Goal: Information Seeking & Learning: Learn about a topic

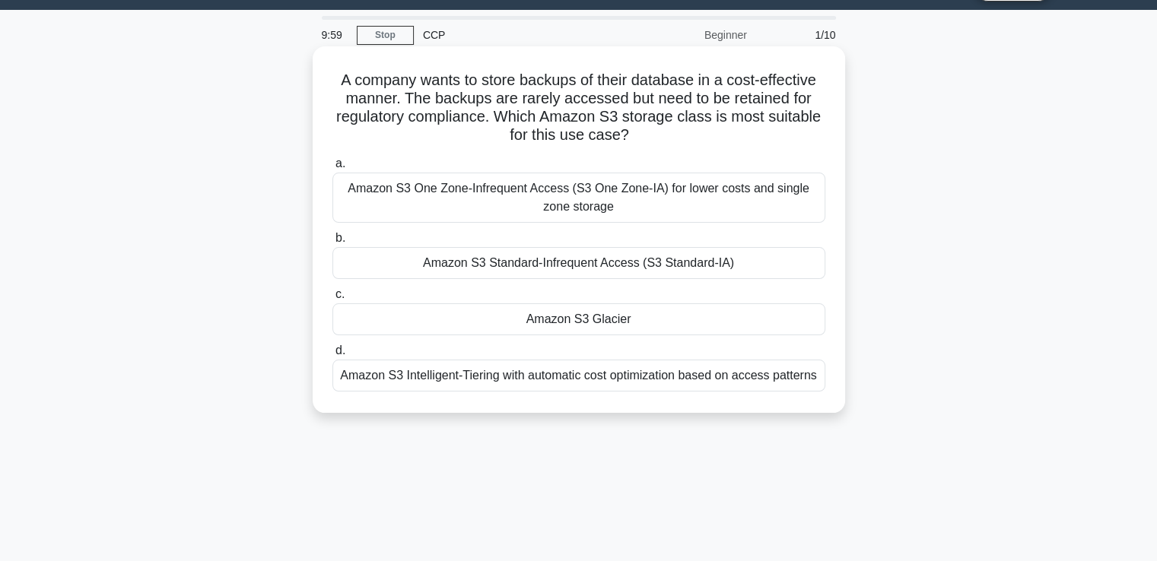
scroll to position [50, 0]
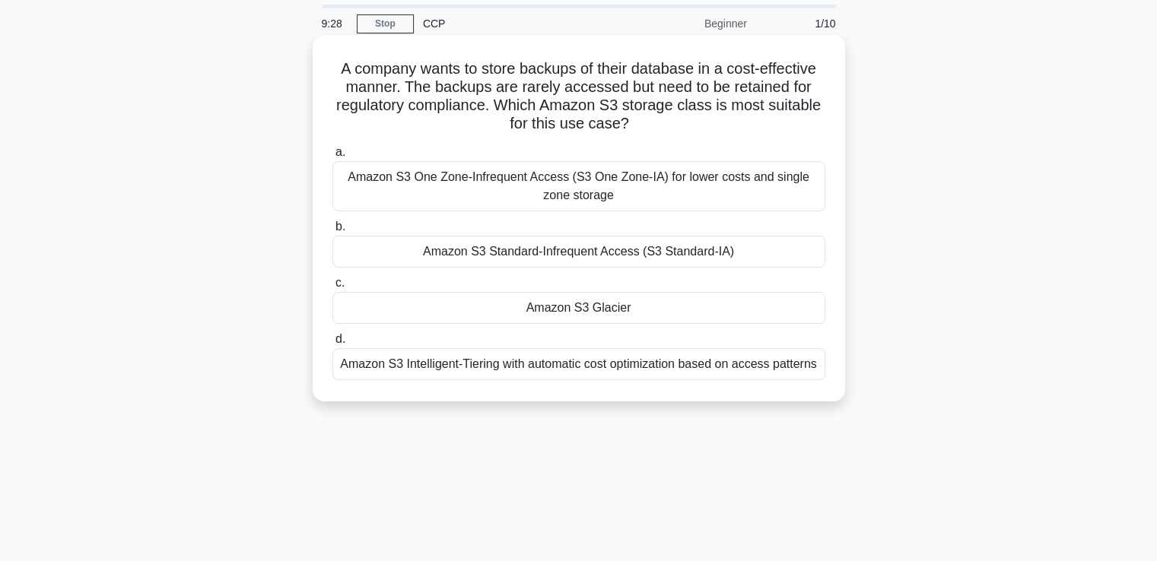
click at [402, 304] on div "Amazon S3 Glacier" at bounding box center [578, 308] width 493 height 32
click at [332, 288] on input "c. Amazon S3 Glacier" at bounding box center [332, 283] width 0 height 10
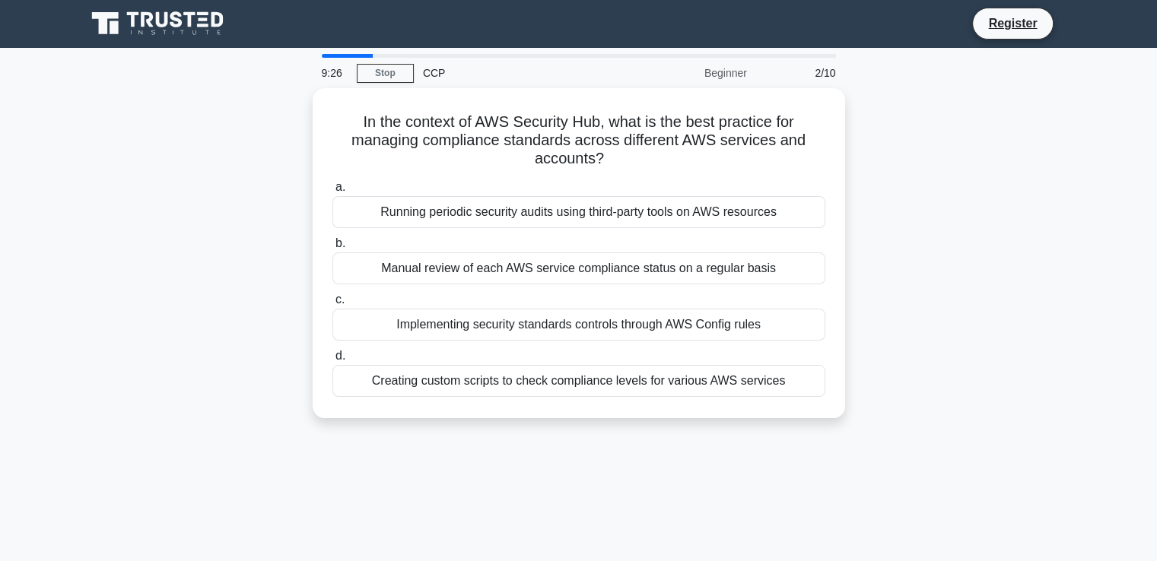
scroll to position [0, 0]
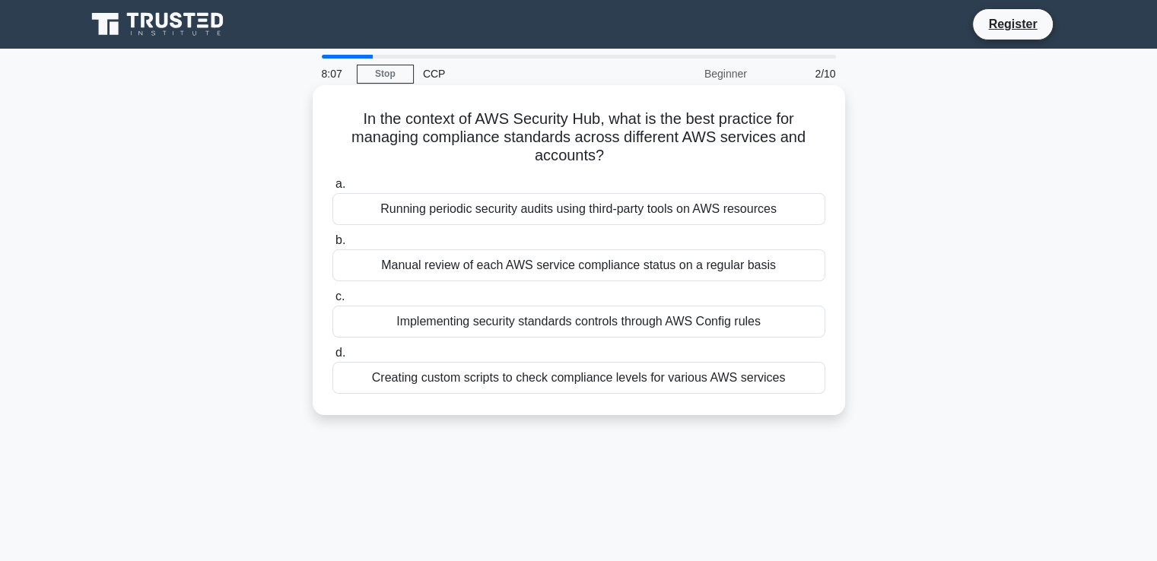
click at [736, 205] on div "Running periodic security audits using third-party tools on AWS resources" at bounding box center [578, 209] width 493 height 32
click at [332, 189] on input "a. Running periodic security audits using third-party tools on AWS resources" at bounding box center [332, 184] width 0 height 10
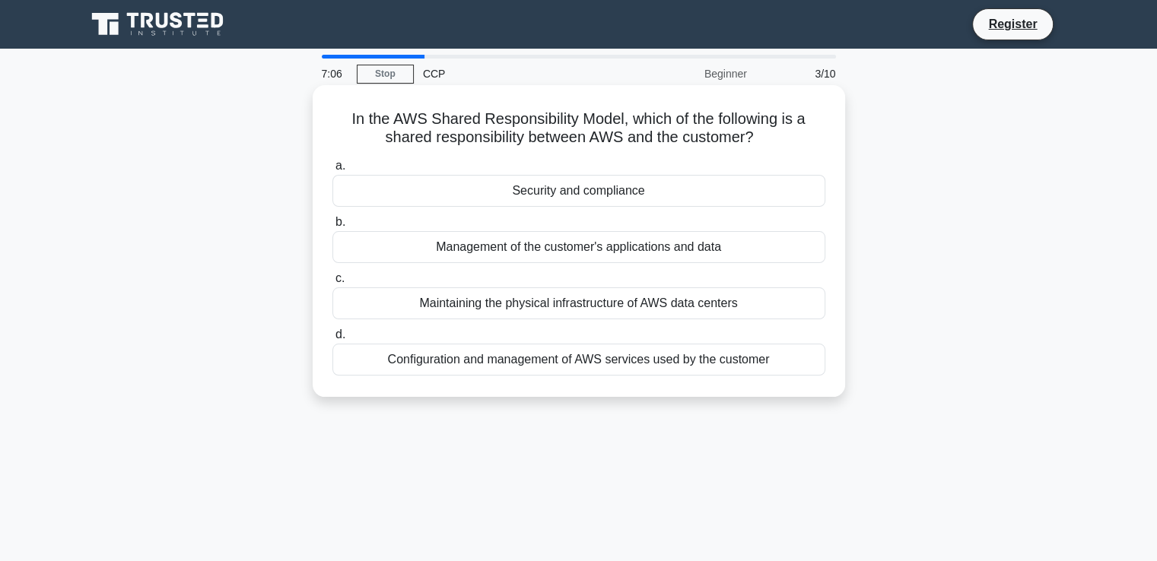
drag, startPoint x: 736, startPoint y: 205, endPoint x: 537, endPoint y: 363, distance: 254.4
click at [537, 363] on div "a. Security and compliance b. Management of the customer's applications and data" at bounding box center [578, 266] width 511 height 225
click at [595, 360] on div "Configuration and management of AWS services used by the customer" at bounding box center [578, 360] width 493 height 32
click at [332, 340] on input "d. Configuration and management of AWS services used by the customer" at bounding box center [332, 335] width 0 height 10
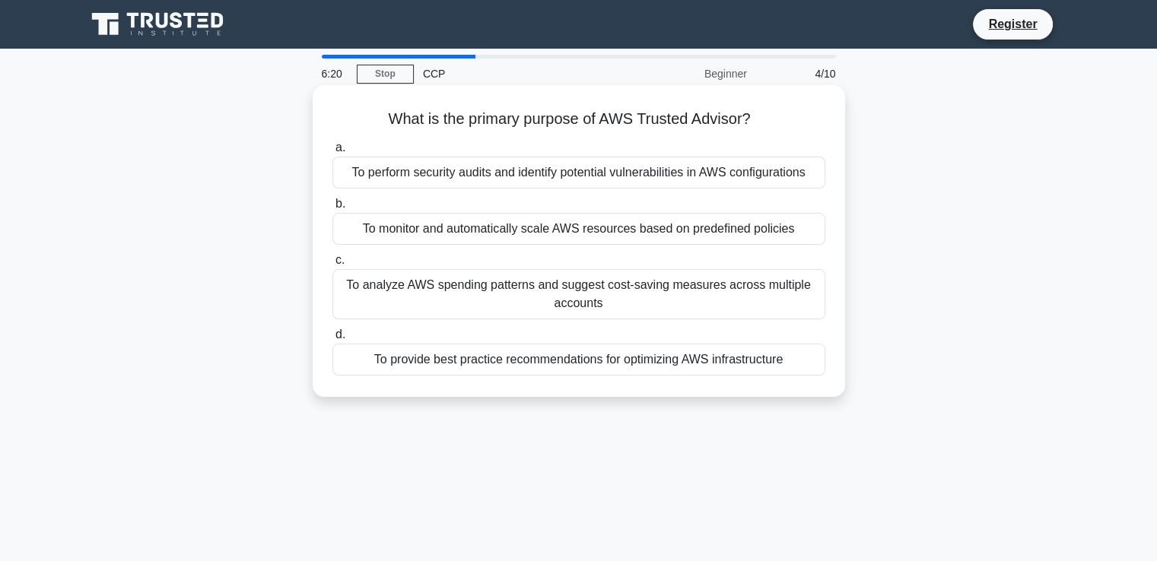
click at [450, 363] on div "To provide best practice recommendations for optimizing AWS infrastructure" at bounding box center [578, 360] width 493 height 32
click at [332, 340] on input "d. To provide best practice recommendations for optimizing AWS infrastructure" at bounding box center [332, 335] width 0 height 10
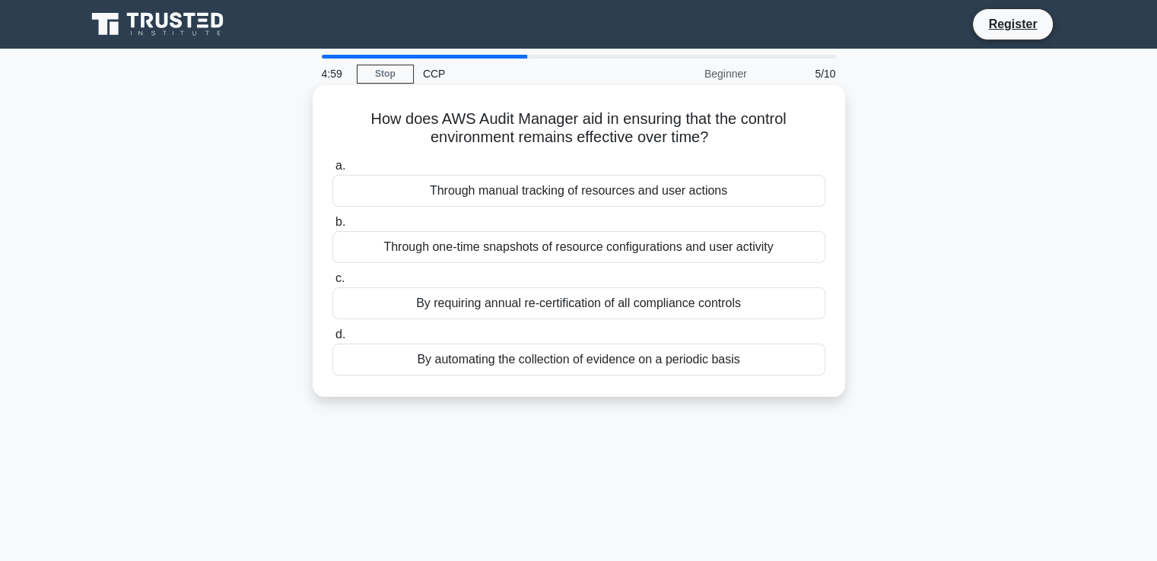
click at [593, 360] on div "By automating the collection of evidence on a periodic basis" at bounding box center [578, 360] width 493 height 32
click at [332, 340] on input "d. By automating the collection of evidence on a periodic basis" at bounding box center [332, 335] width 0 height 10
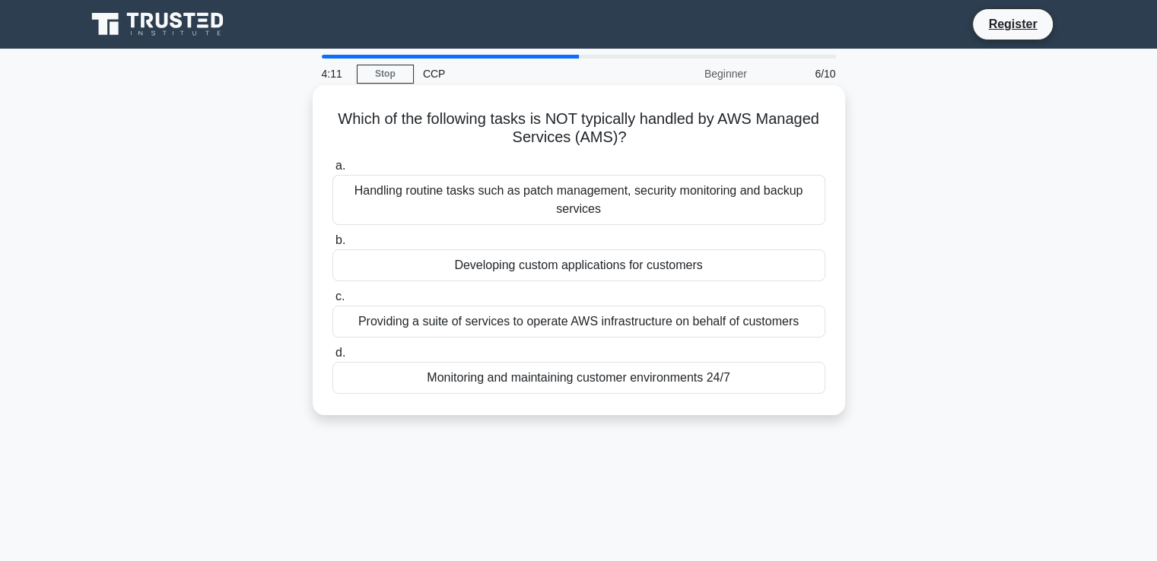
click at [588, 262] on div "Developing custom applications for customers" at bounding box center [578, 265] width 493 height 32
click at [332, 246] on input "b. Developing custom applications for customers" at bounding box center [332, 241] width 0 height 10
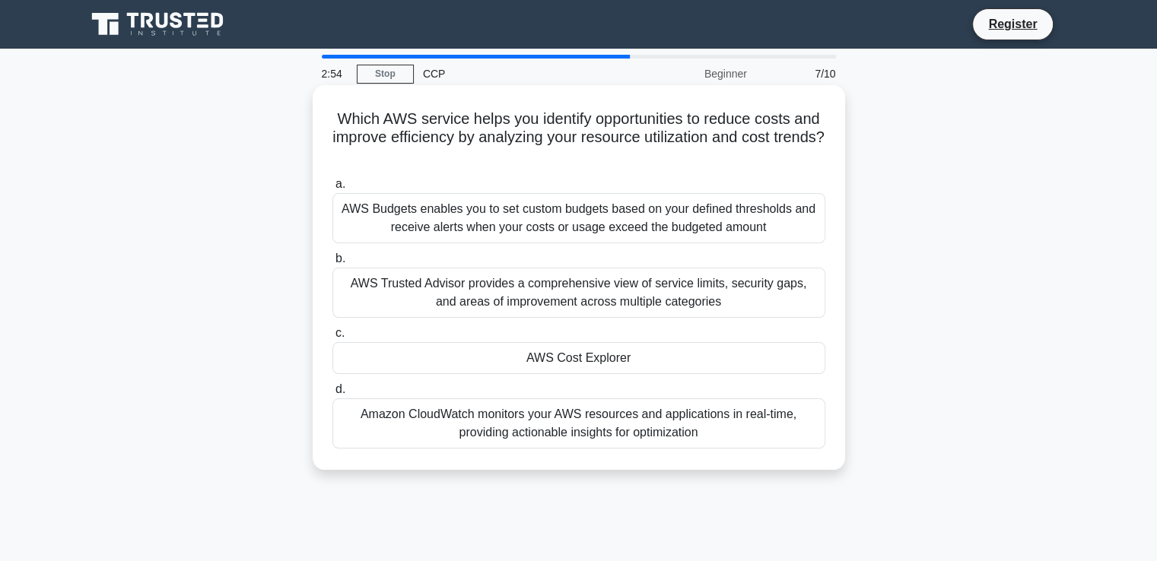
click at [511, 340] on label "c. AWS Cost Explorer" at bounding box center [578, 349] width 493 height 50
click at [332, 338] on input "c. AWS Cost Explorer" at bounding box center [332, 334] width 0 height 10
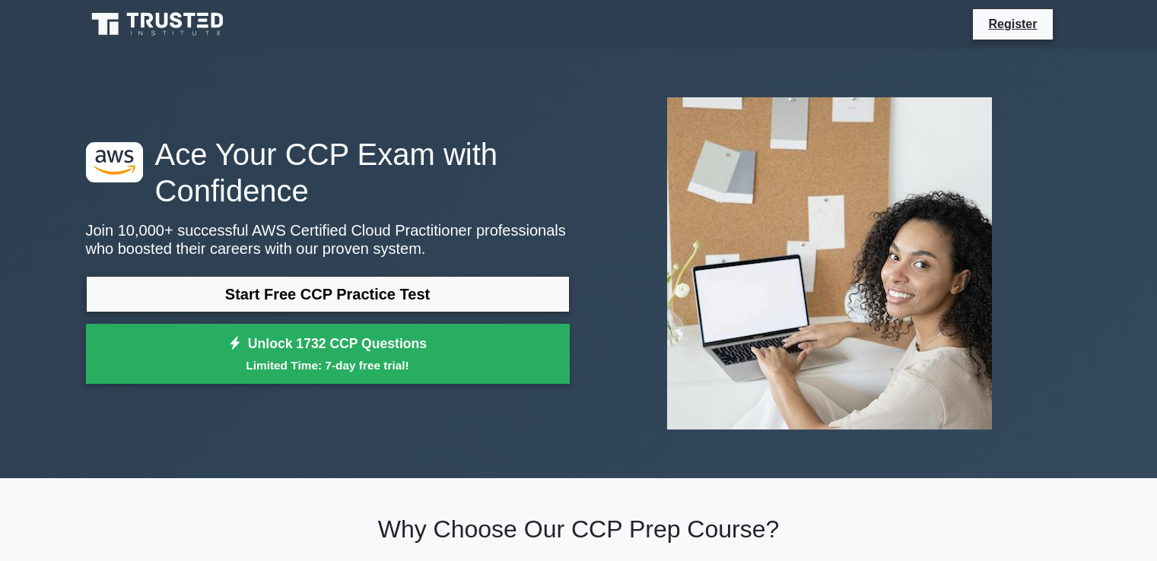
click at [412, 287] on link "Start Free CCP Practice Test" at bounding box center [328, 294] width 484 height 37
click at [1014, 22] on link "Register" at bounding box center [1012, 23] width 67 height 19
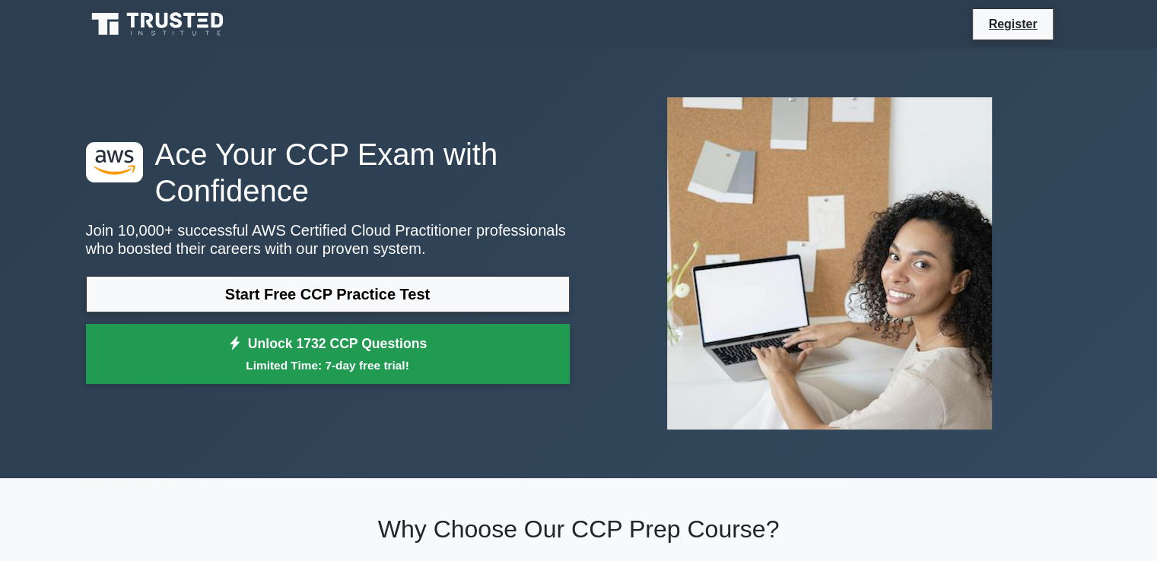
click at [277, 366] on small "Limited Time: 7-day free trial!" at bounding box center [328, 365] width 446 height 17
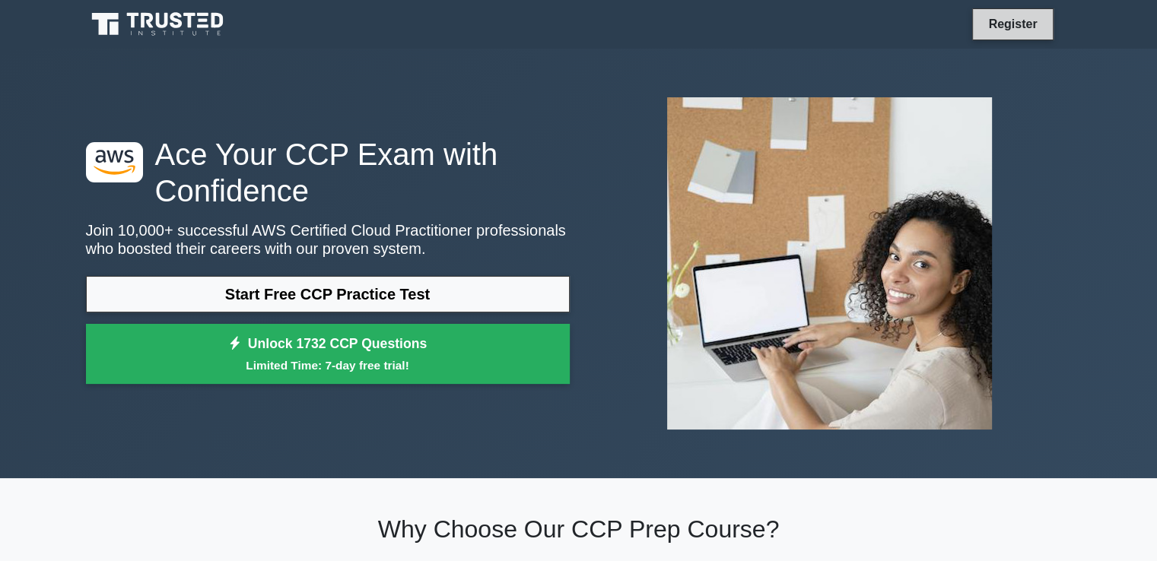
click at [1006, 24] on link "Register" at bounding box center [1012, 23] width 67 height 19
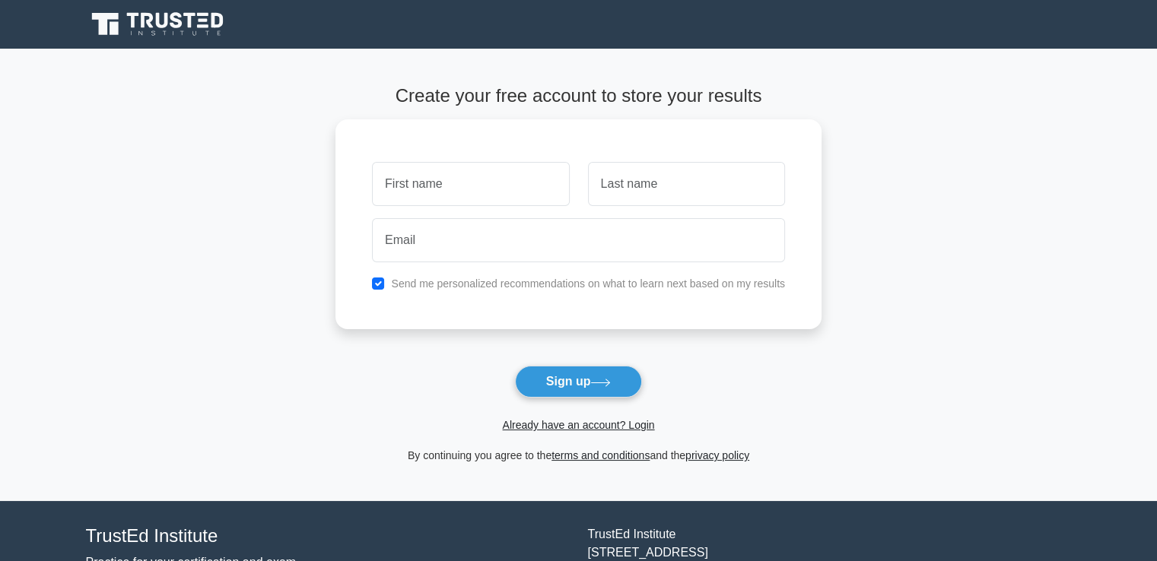
click at [437, 188] on input "text" at bounding box center [470, 184] width 197 height 44
type input "[PERSON_NAME]"
click at [627, 181] on input "text" at bounding box center [686, 180] width 197 height 44
drag, startPoint x: 627, startPoint y: 181, endPoint x: 600, endPoint y: 186, distance: 27.0
click at [600, 186] on input "in" at bounding box center [686, 180] width 197 height 44
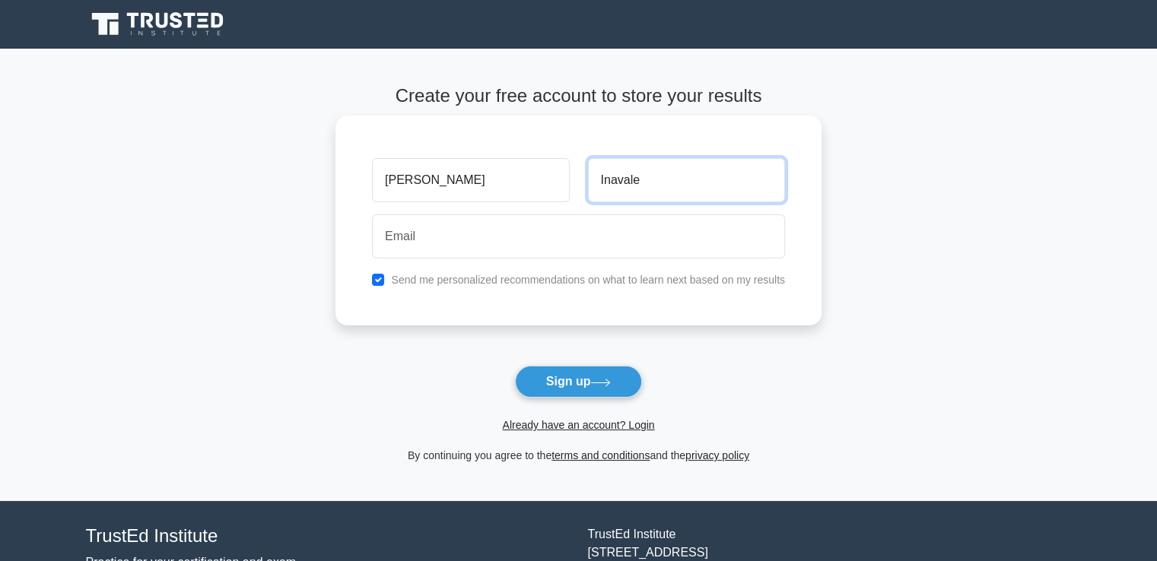
click at [624, 181] on input "Inavale" at bounding box center [686, 180] width 197 height 44
click at [613, 184] on input "Inavale" at bounding box center [686, 180] width 197 height 44
click at [611, 183] on input "Inavale" at bounding box center [686, 180] width 197 height 44
type input "Ingavale"
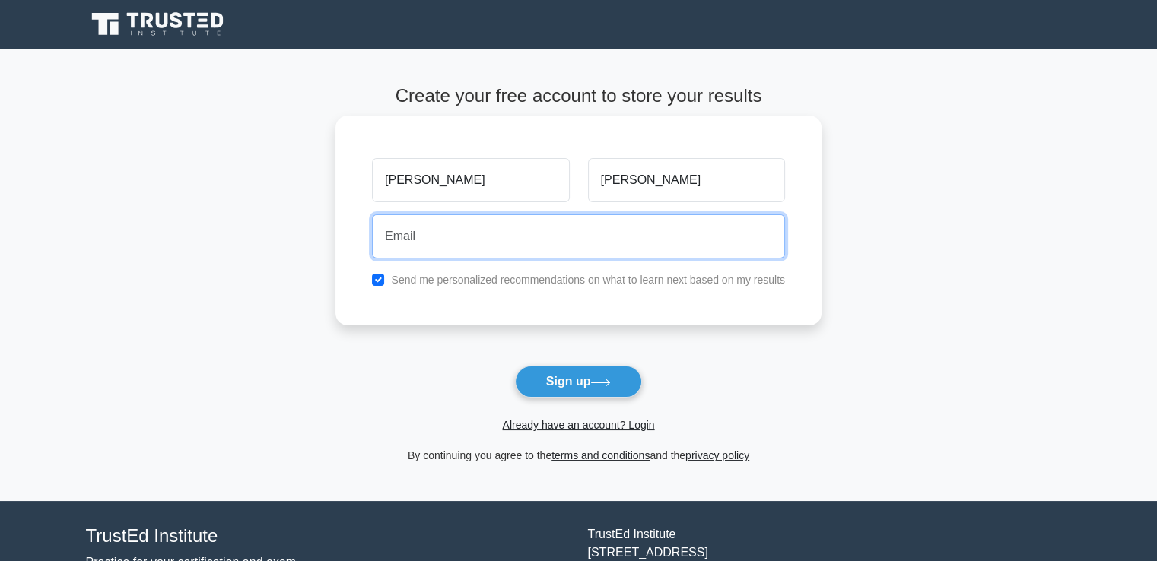
click at [563, 246] on input "email" at bounding box center [578, 236] width 413 height 44
type input "mayuriingavale7@gmail.com"
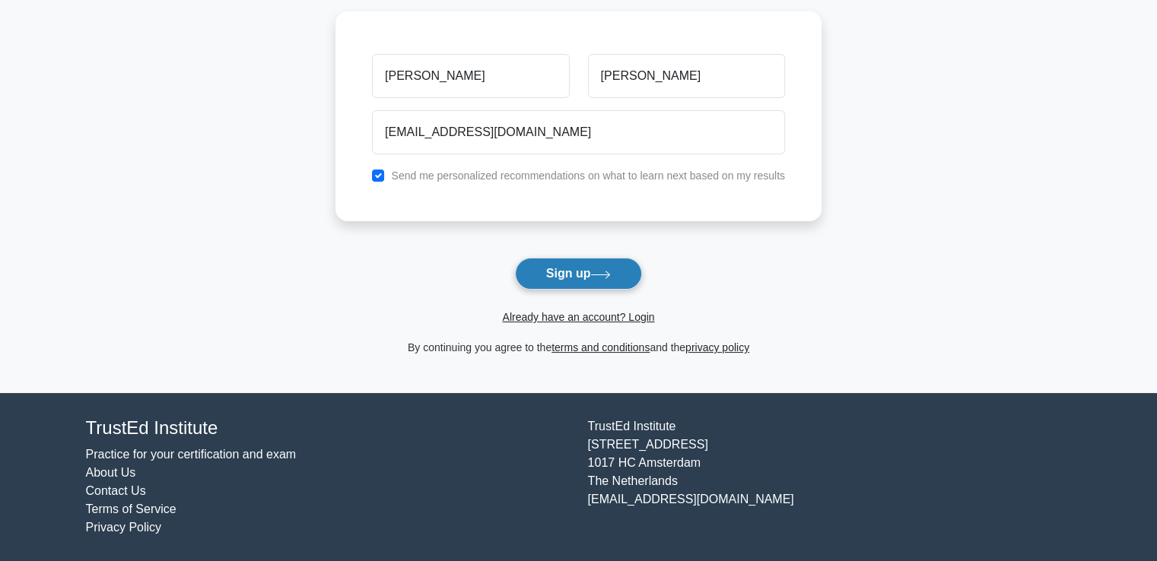
click at [576, 275] on button "Sign up" at bounding box center [579, 274] width 128 height 32
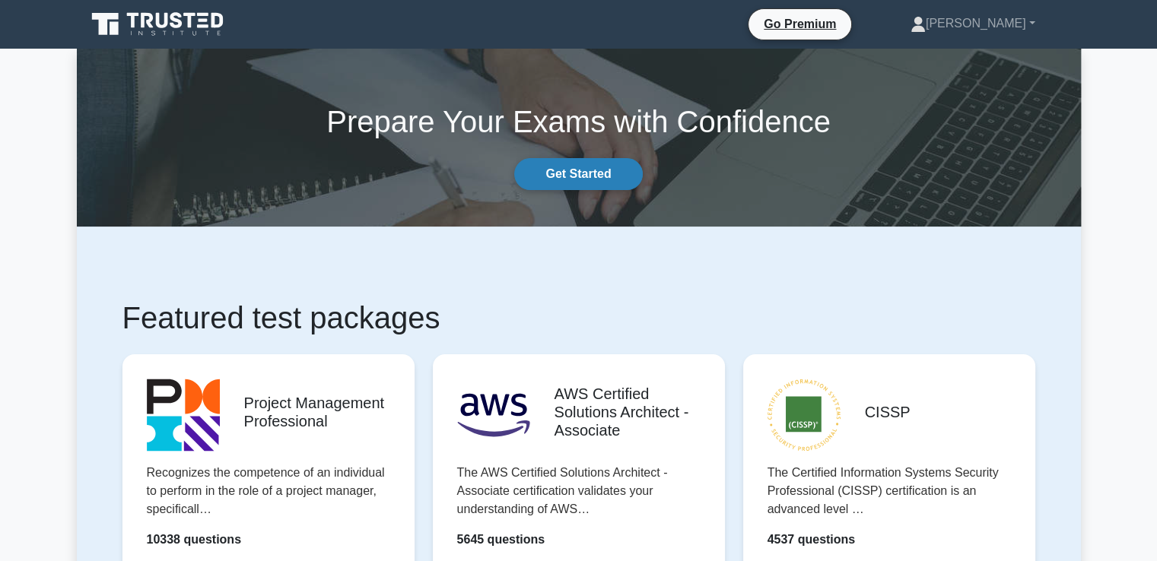
click at [592, 177] on link "Get Started" at bounding box center [578, 174] width 128 height 32
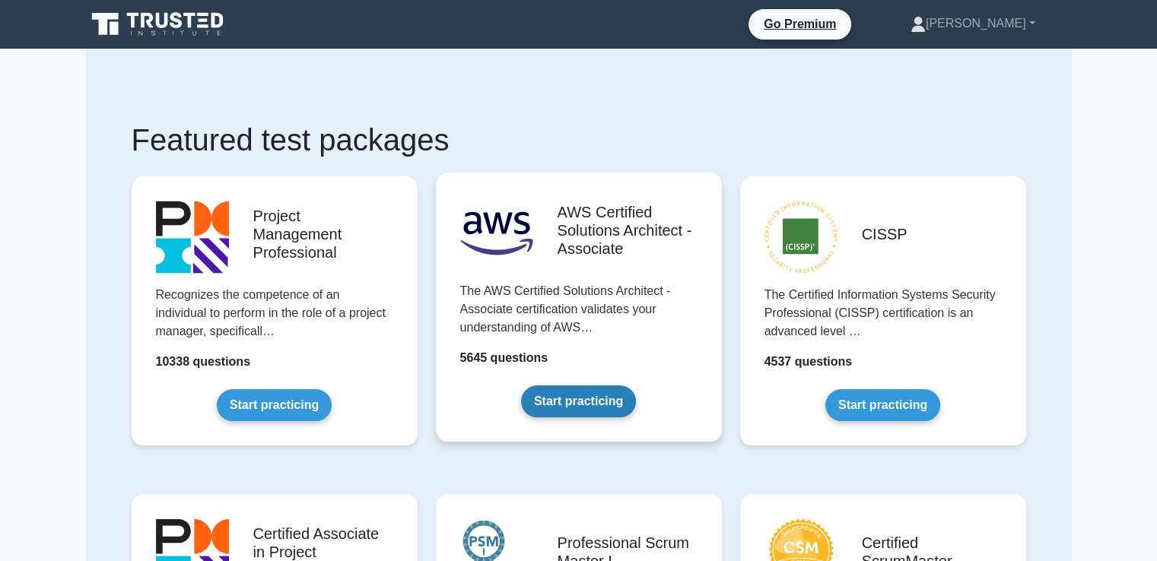
click at [582, 392] on link "Start practicing" at bounding box center [578, 402] width 115 height 32
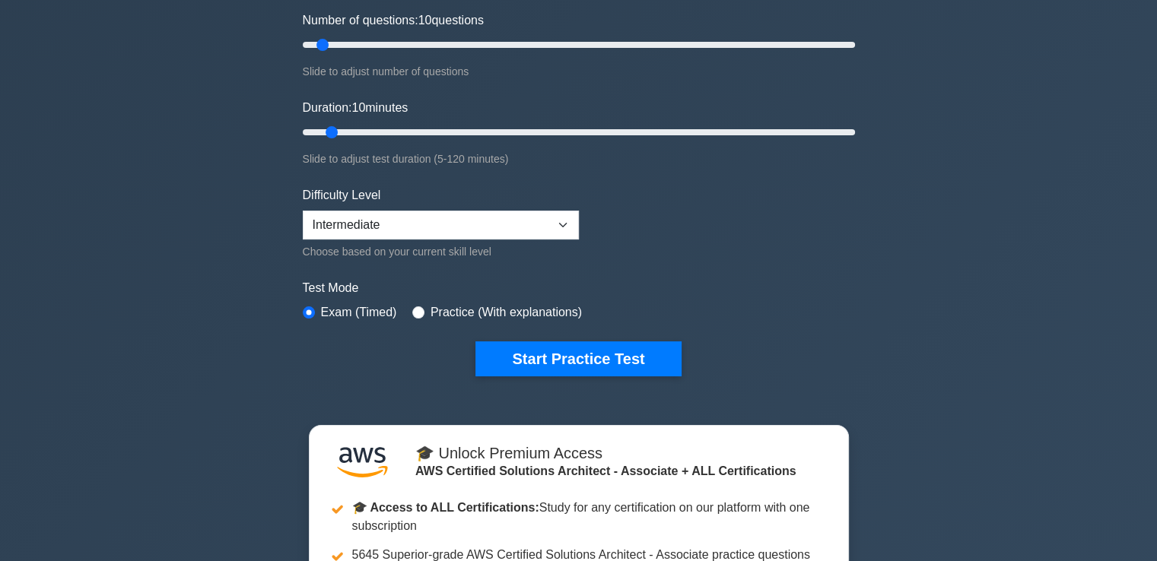
scroll to position [210, 0]
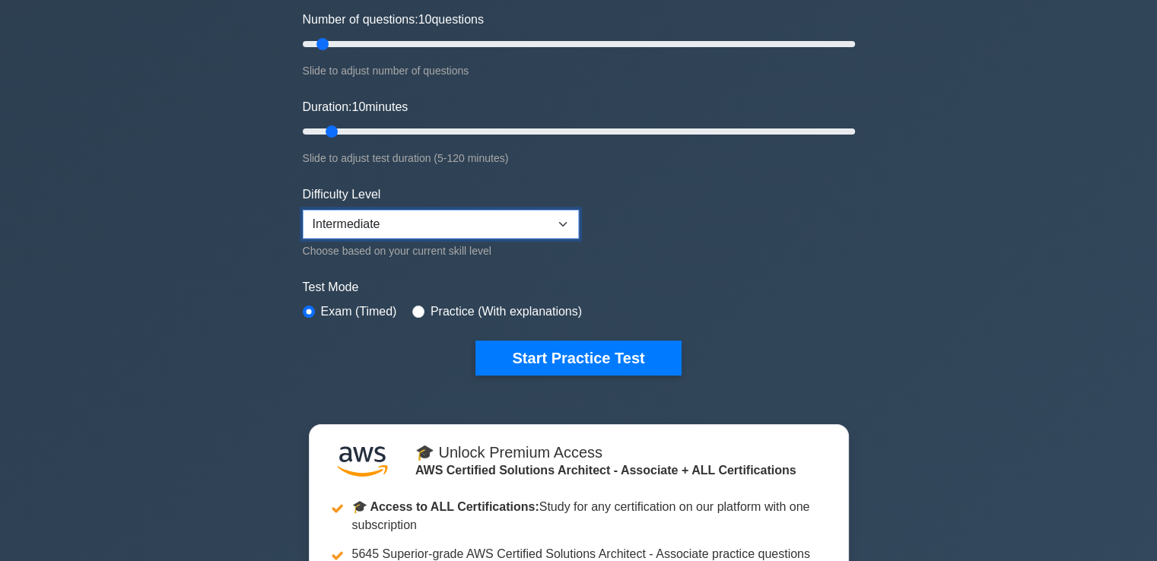
click at [552, 221] on select "Beginner Intermediate Expert" at bounding box center [441, 224] width 276 height 29
select select "beginner"
click at [303, 210] on select "Beginner Intermediate Expert" at bounding box center [441, 224] width 276 height 29
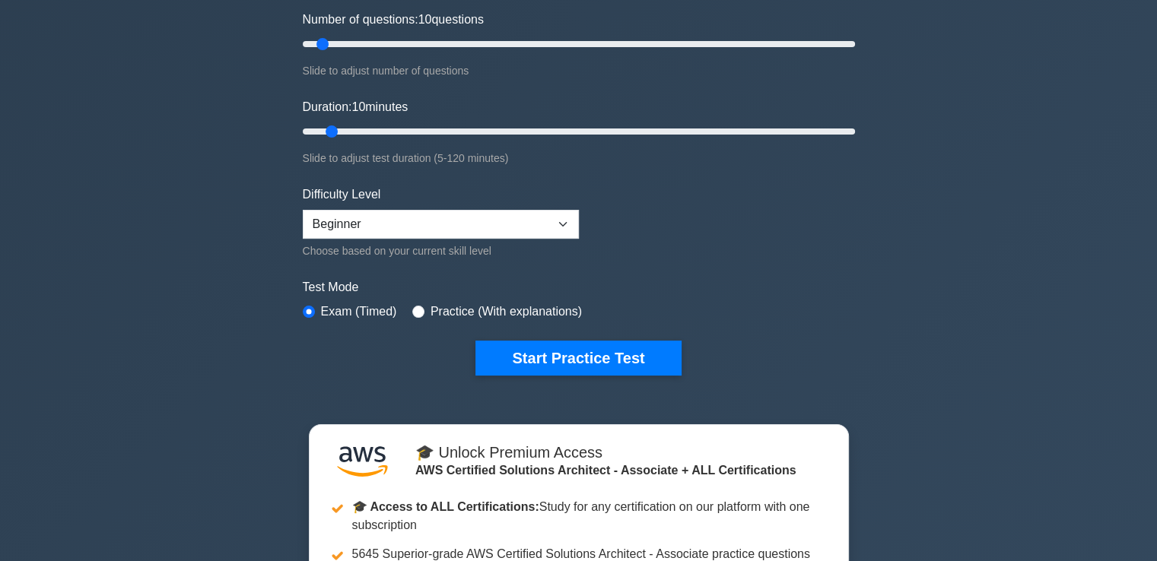
click at [656, 263] on form "Topics Amazon EC2 Amazon S3 Amazon VPC AWS Identity and Access Management (IAM)…" at bounding box center [579, 141] width 552 height 470
click at [423, 304] on div "Practice (With explanations)" at bounding box center [497, 312] width 170 height 18
click at [412, 308] on input "radio" at bounding box center [418, 312] width 12 height 12
radio input "true"
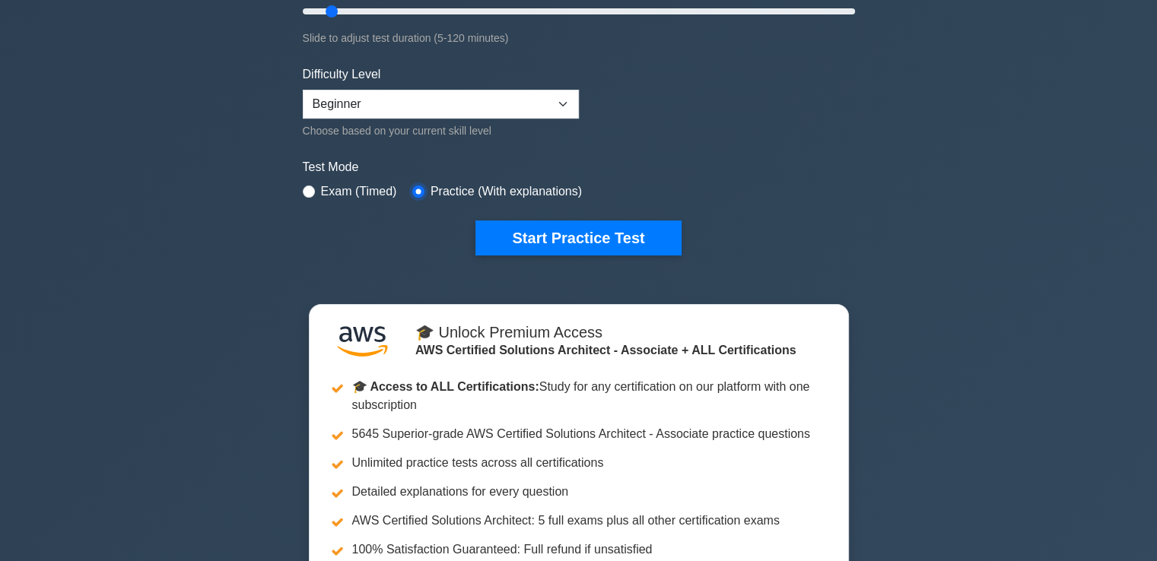
scroll to position [332, 0]
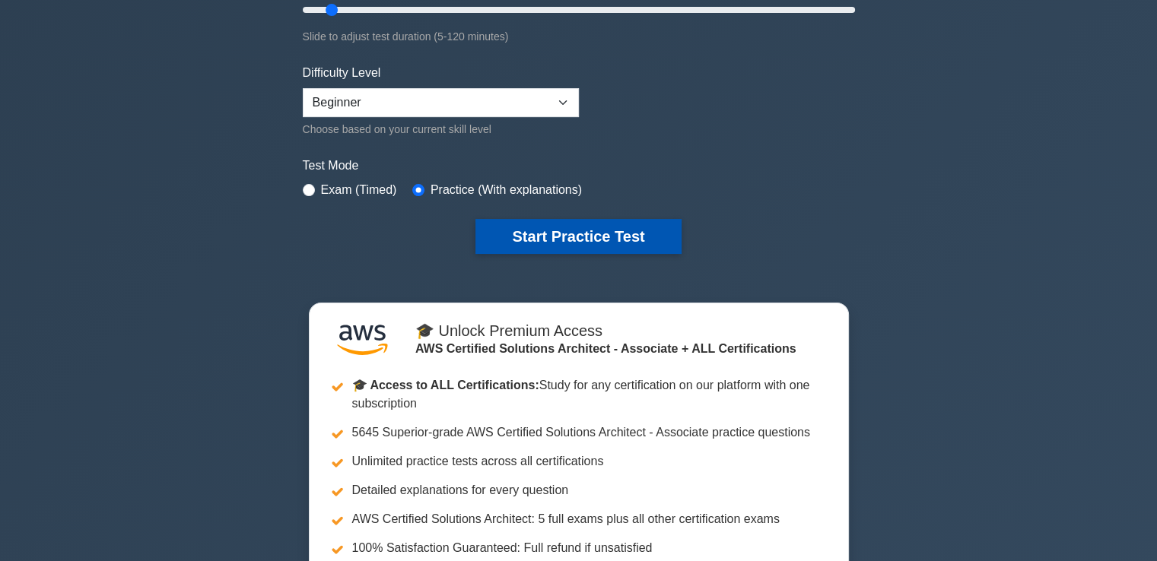
click at [665, 235] on button "Start Practice Test" at bounding box center [577, 236] width 205 height 35
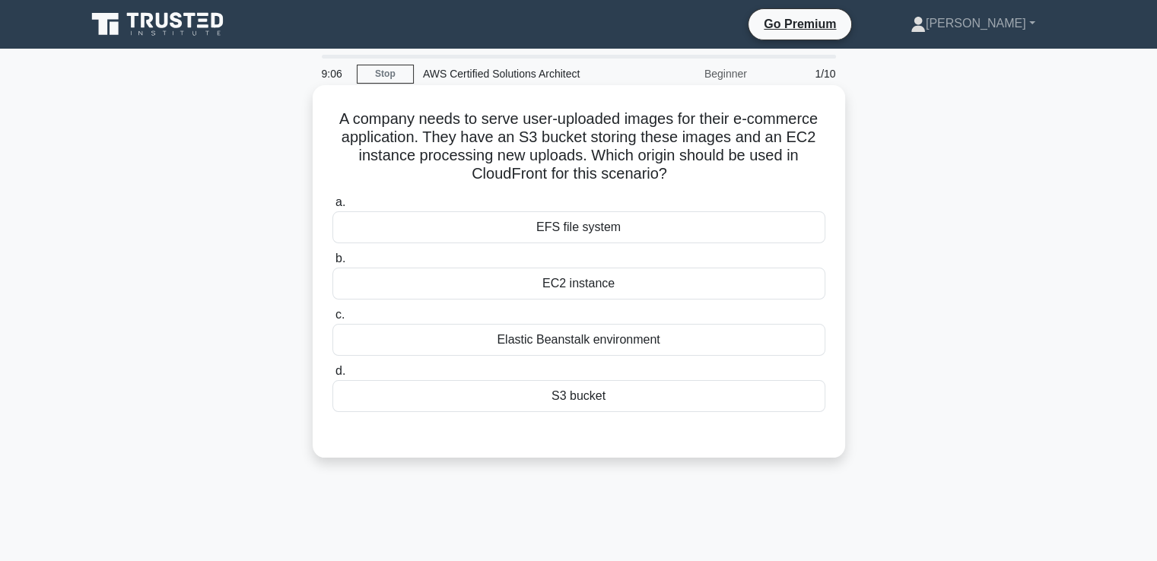
click at [587, 394] on div "S3 bucket" at bounding box center [578, 396] width 493 height 32
click at [332, 376] on input "d. S3 bucket" at bounding box center [332, 372] width 0 height 10
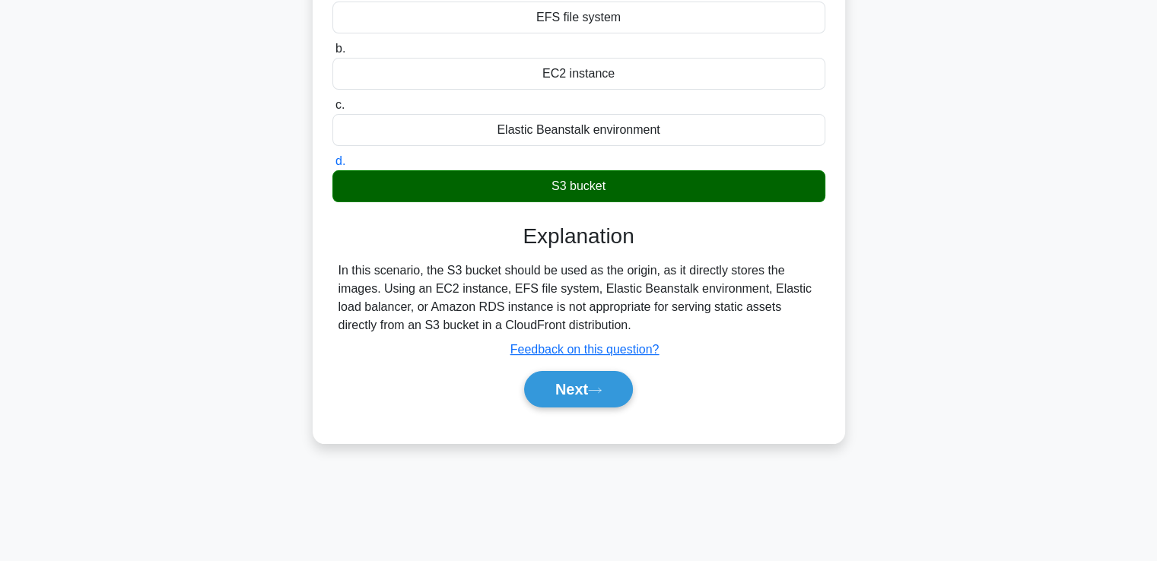
scroll to position [261, 0]
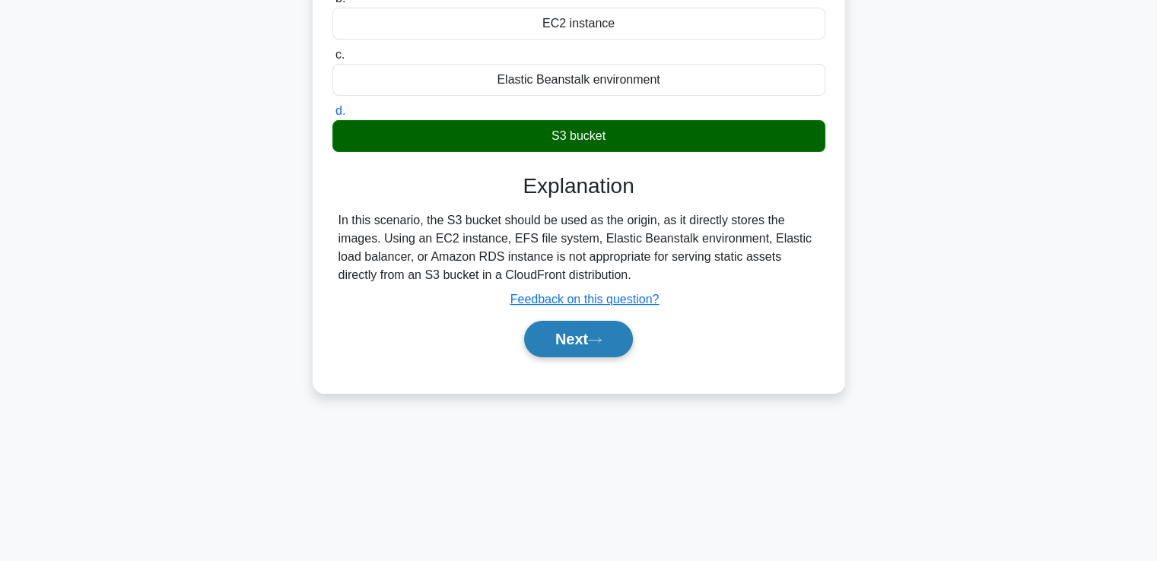
click at [571, 335] on button "Next" at bounding box center [578, 339] width 109 height 37
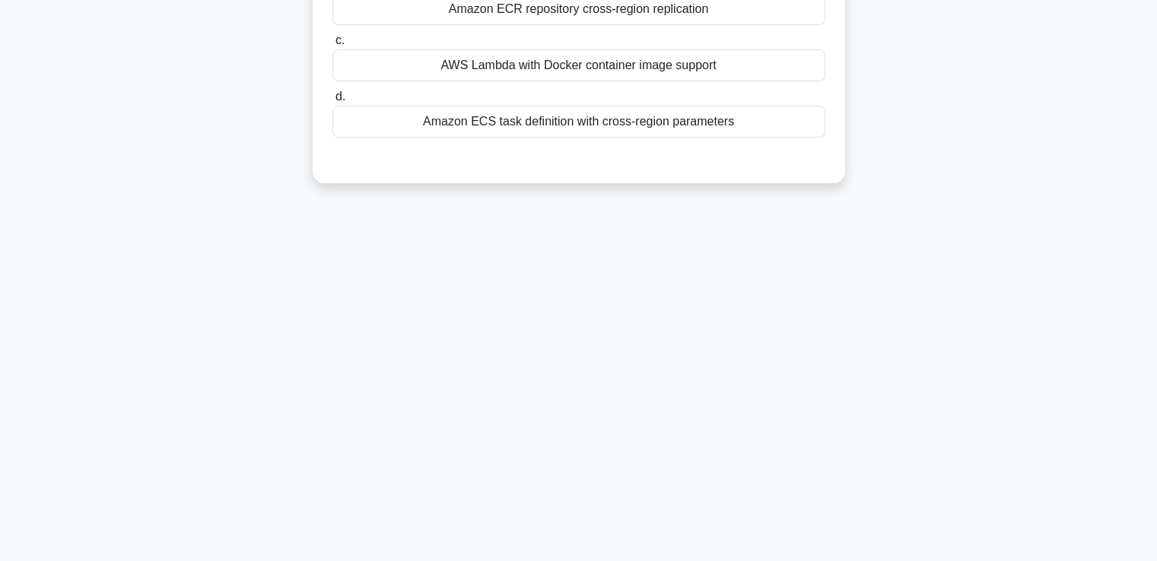
scroll to position [0, 0]
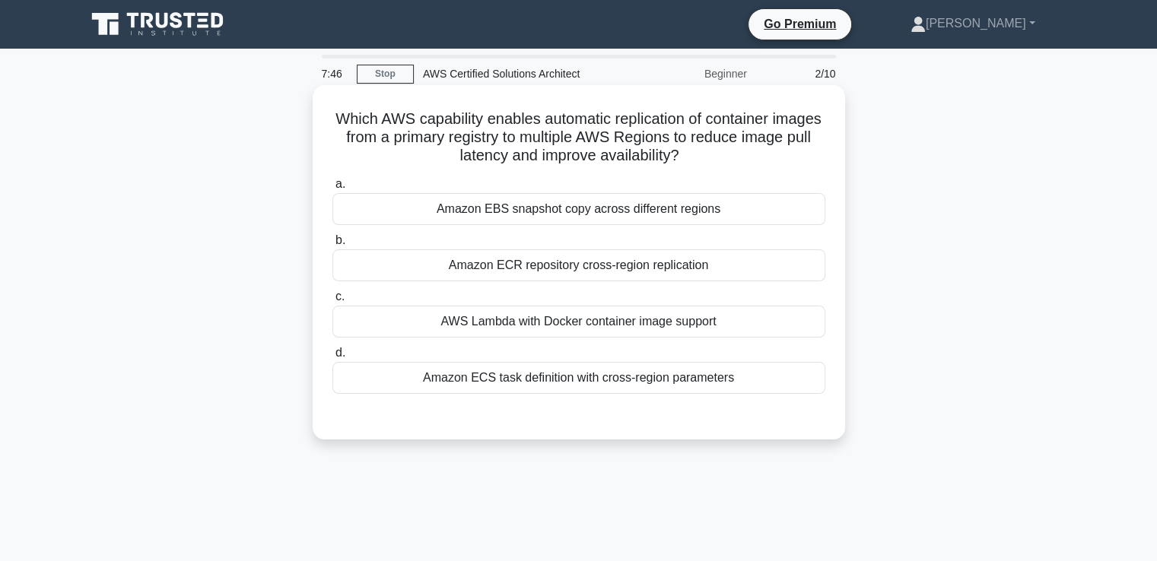
click at [571, 332] on div "AWS Lambda with Docker container image support" at bounding box center [578, 322] width 493 height 32
click at [332, 302] on input "c. AWS Lambda with Docker container image support" at bounding box center [332, 297] width 0 height 10
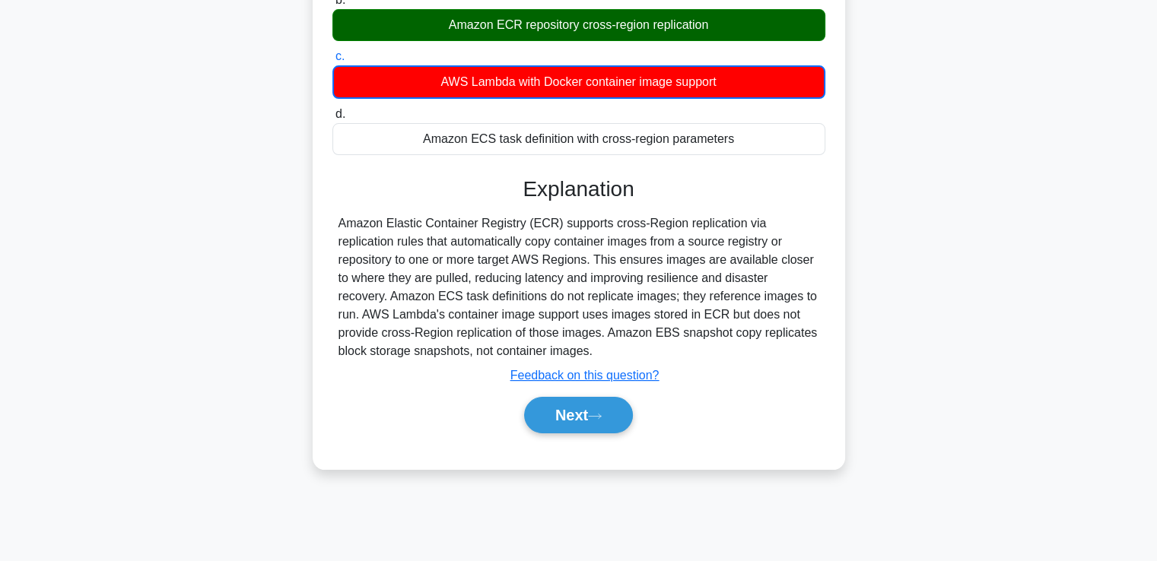
scroll to position [261, 0]
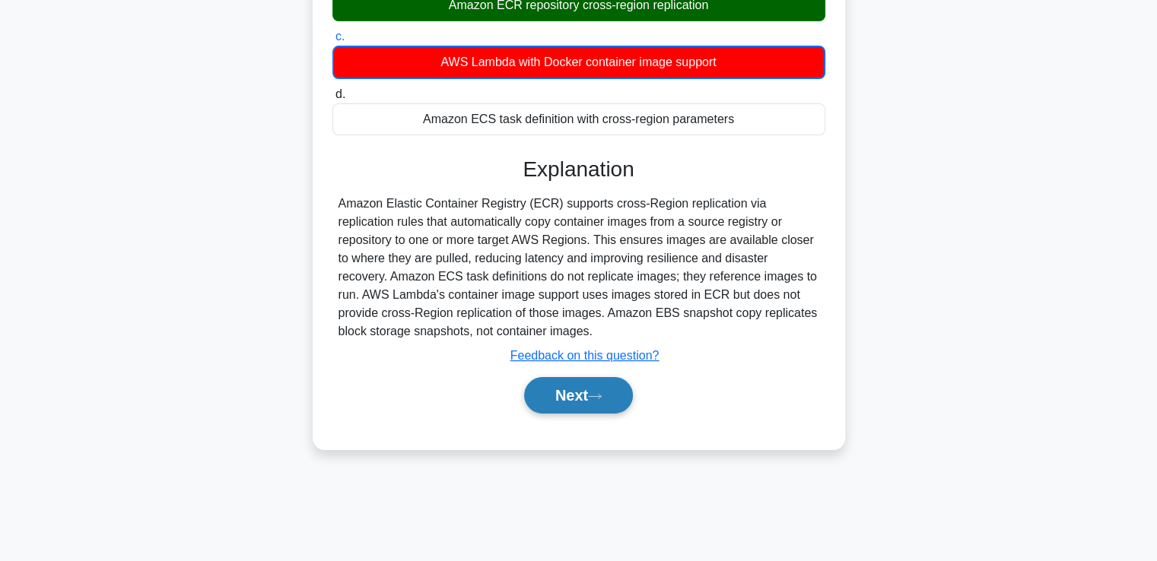
click at [577, 399] on button "Next" at bounding box center [578, 395] width 109 height 37
click at [563, 405] on button "Next" at bounding box center [578, 395] width 109 height 37
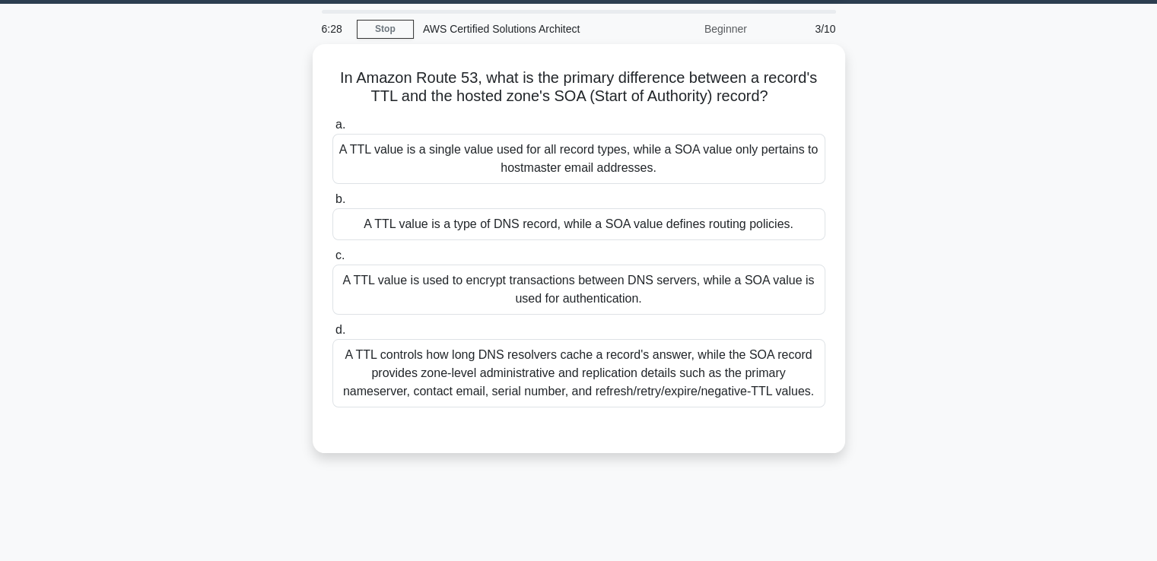
scroll to position [11, 0]
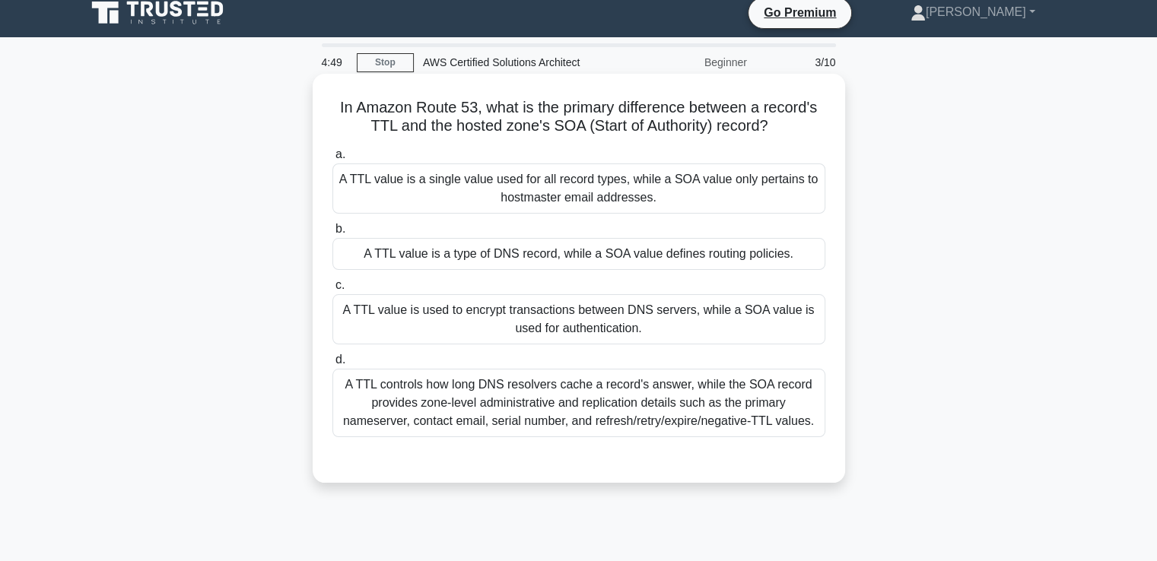
click at [441, 387] on div "A TTL controls how long DNS resolvers cache a record's answer, while the SOA re…" at bounding box center [578, 403] width 493 height 68
click at [332, 365] on input "d. A TTL controls how long DNS resolvers cache a record's answer, while the SOA…" at bounding box center [332, 360] width 0 height 10
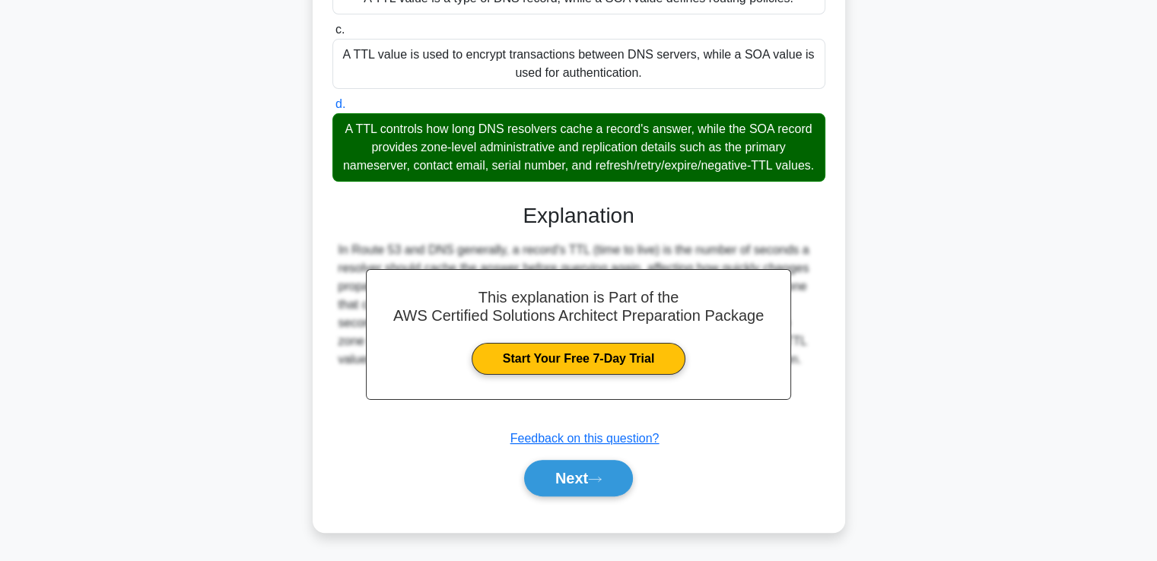
scroll to position [284, 0]
click at [567, 475] on button "Next" at bounding box center [578, 478] width 109 height 37
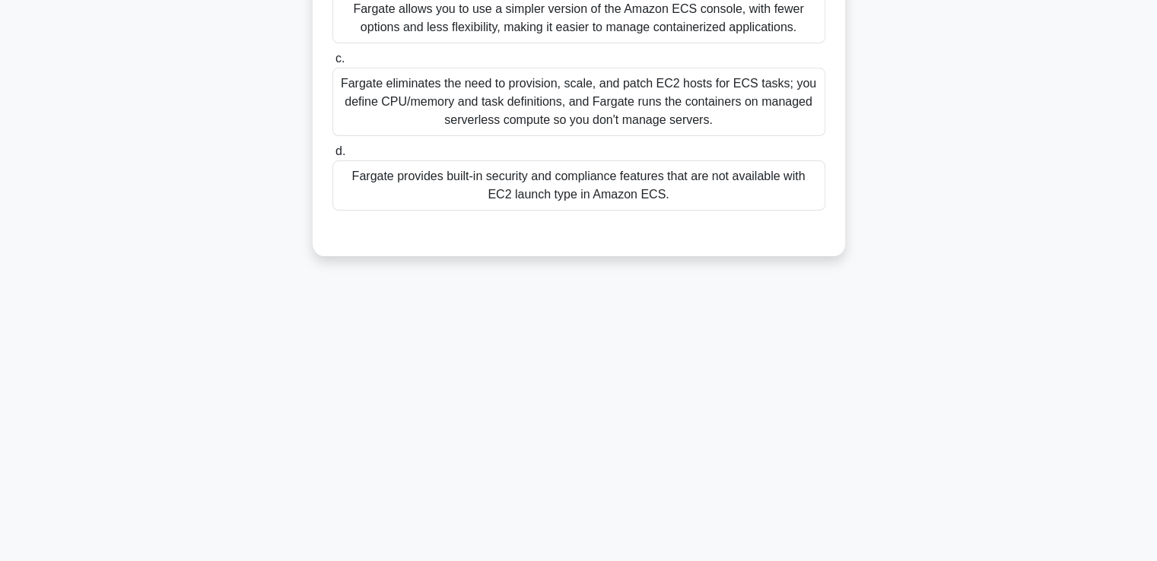
scroll to position [0, 0]
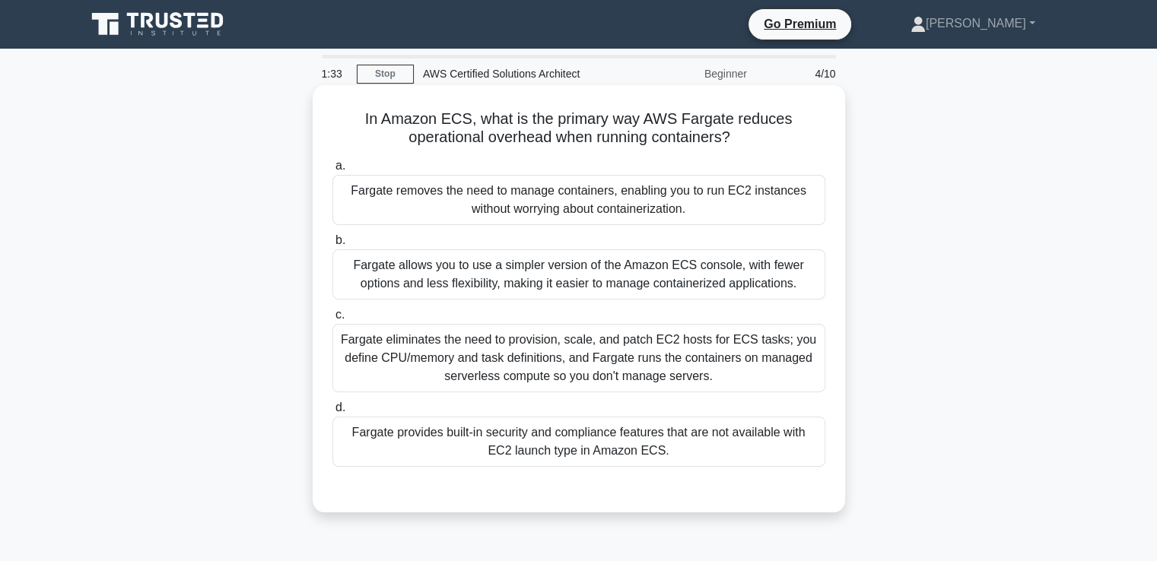
click at [546, 371] on div "Fargate eliminates the need to provision, scale, and patch EC2 hosts for ECS ta…" at bounding box center [578, 358] width 493 height 68
click at [332, 320] on input "c. Fargate eliminates the need to provision, scale, and patch EC2 hosts for ECS…" at bounding box center [332, 315] width 0 height 10
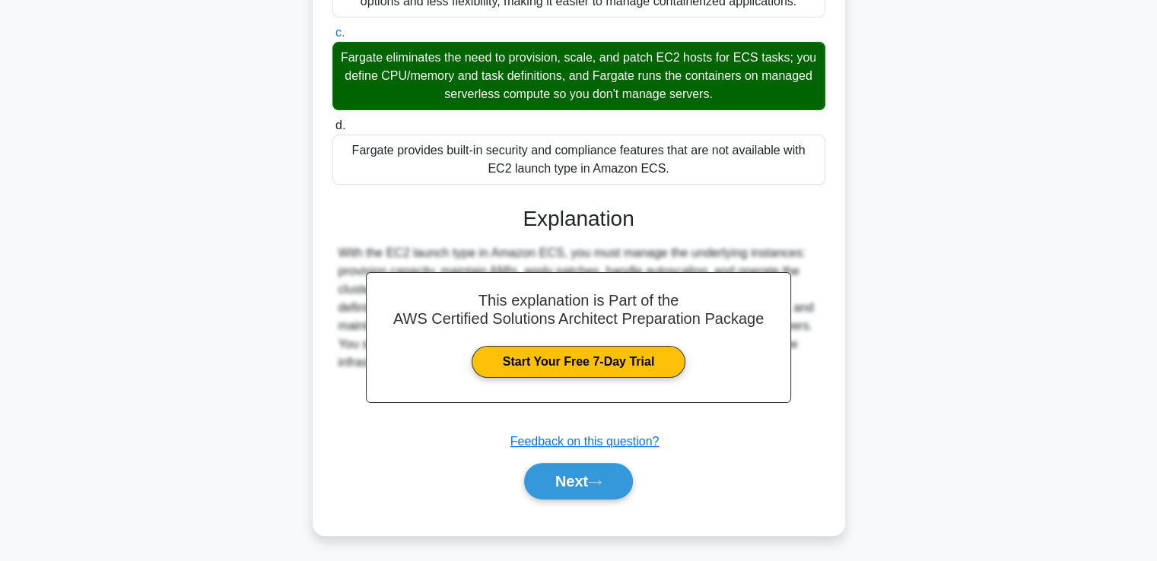
scroll to position [283, 0]
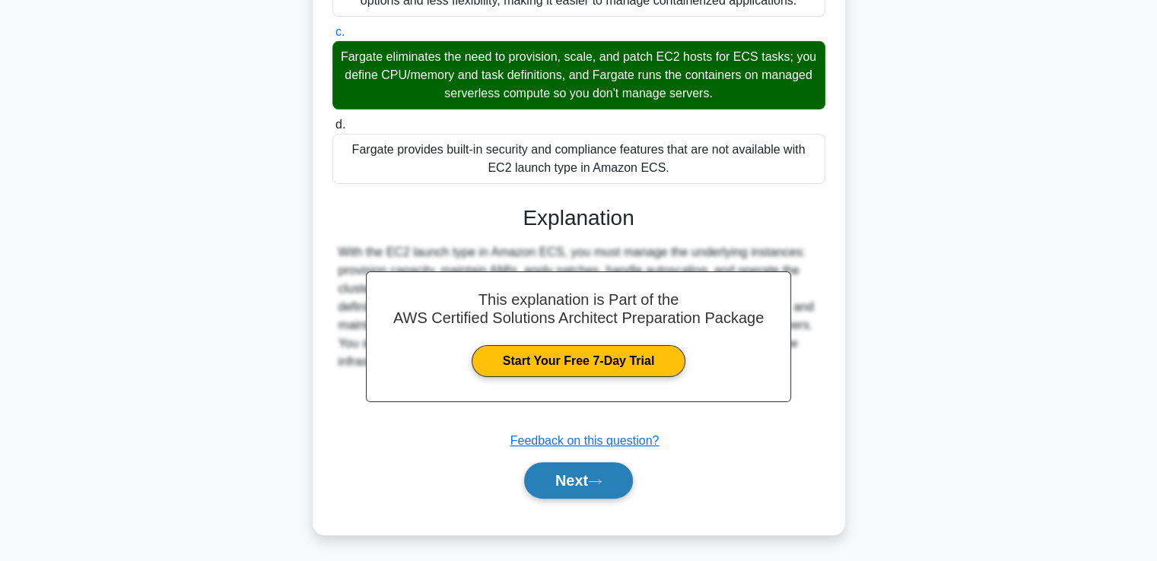
click at [575, 487] on button "Next" at bounding box center [578, 480] width 109 height 37
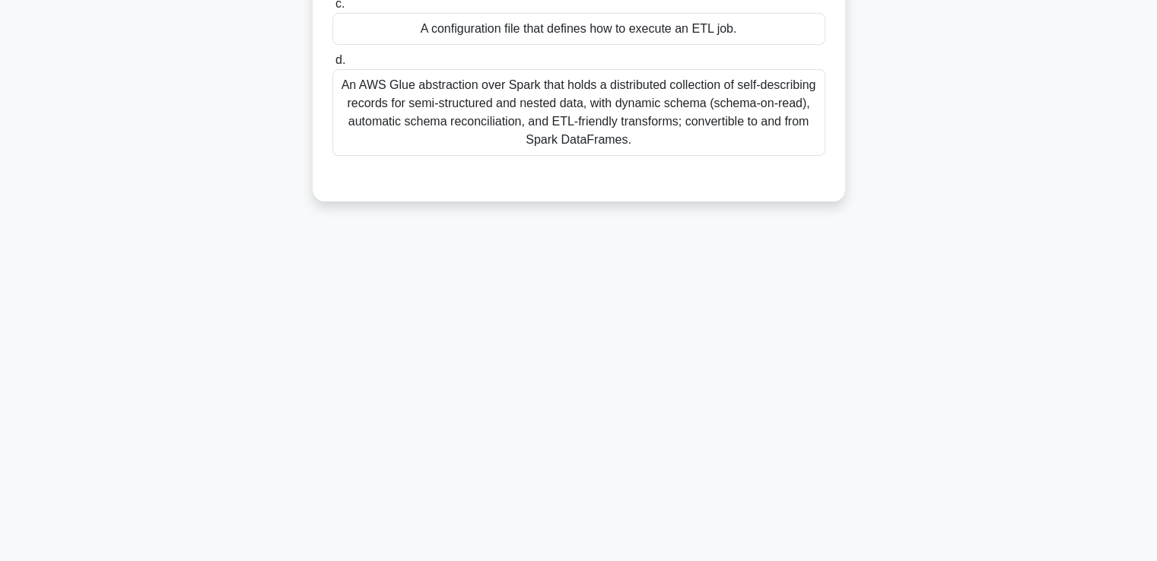
scroll to position [0, 0]
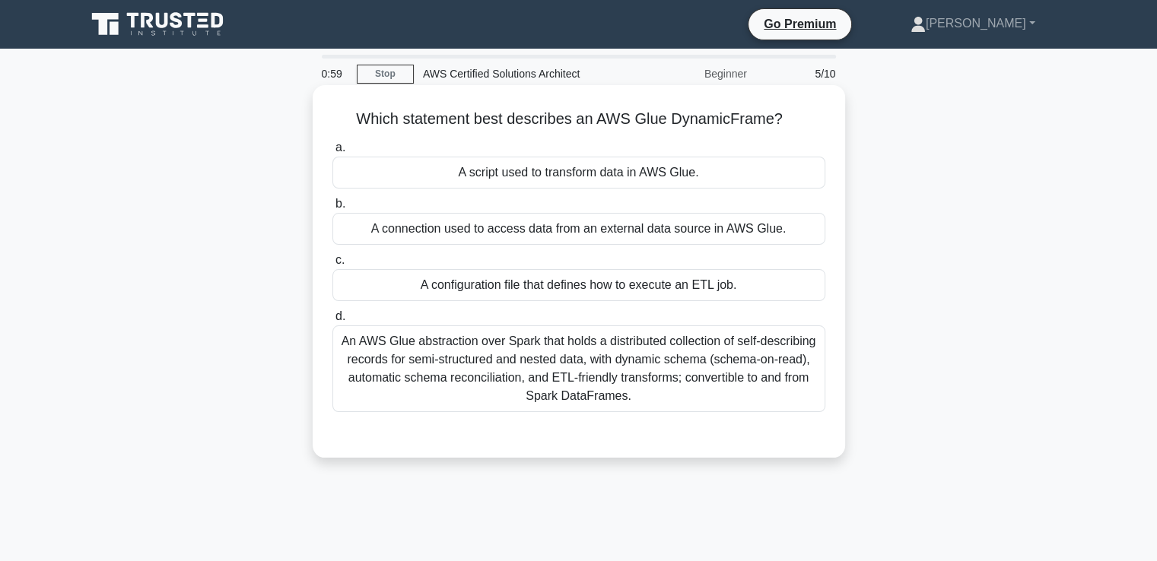
drag, startPoint x: 575, startPoint y: 487, endPoint x: 554, endPoint y: 236, distance: 252.6
click at [554, 236] on div "0:59 Stop AWS Certified Solutions Architect Beginner 5/10 Which statement best …" at bounding box center [579, 435] width 1004 height 760
click at [544, 225] on div "A connection used to access data from an external data source in AWS Glue." at bounding box center [578, 229] width 493 height 32
click at [332, 209] on input "b. A connection used to access data from an external data source in AWS Glue." at bounding box center [332, 204] width 0 height 10
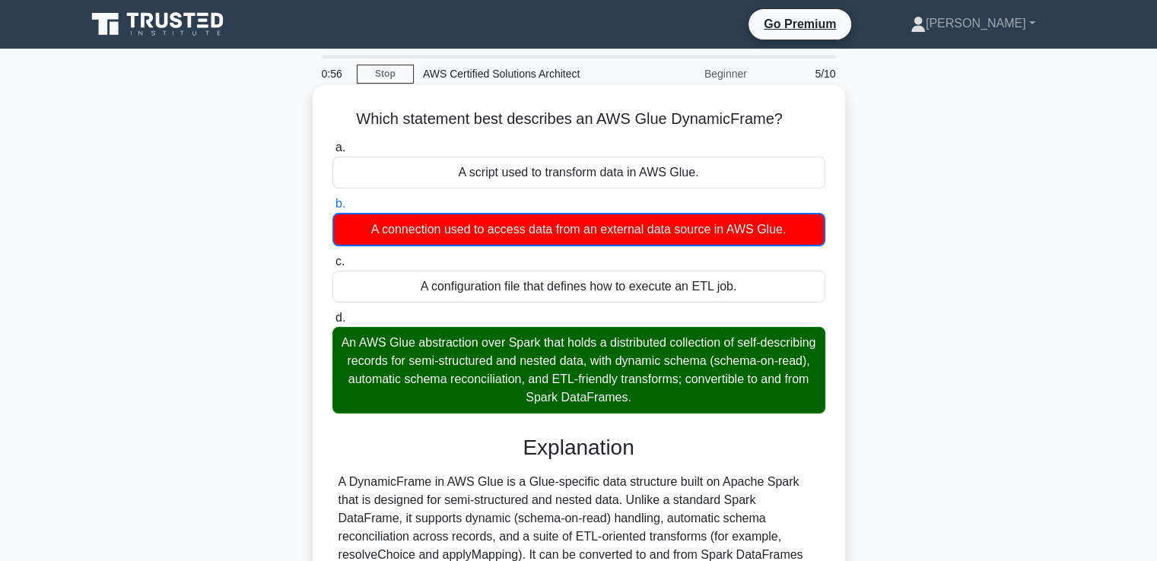
click at [544, 225] on div "A connection used to access data from an external data source in AWS Glue." at bounding box center [578, 229] width 493 height 33
click at [332, 209] on input "b. A connection used to access data from an external data source in AWS Glue." at bounding box center [332, 204] width 0 height 10
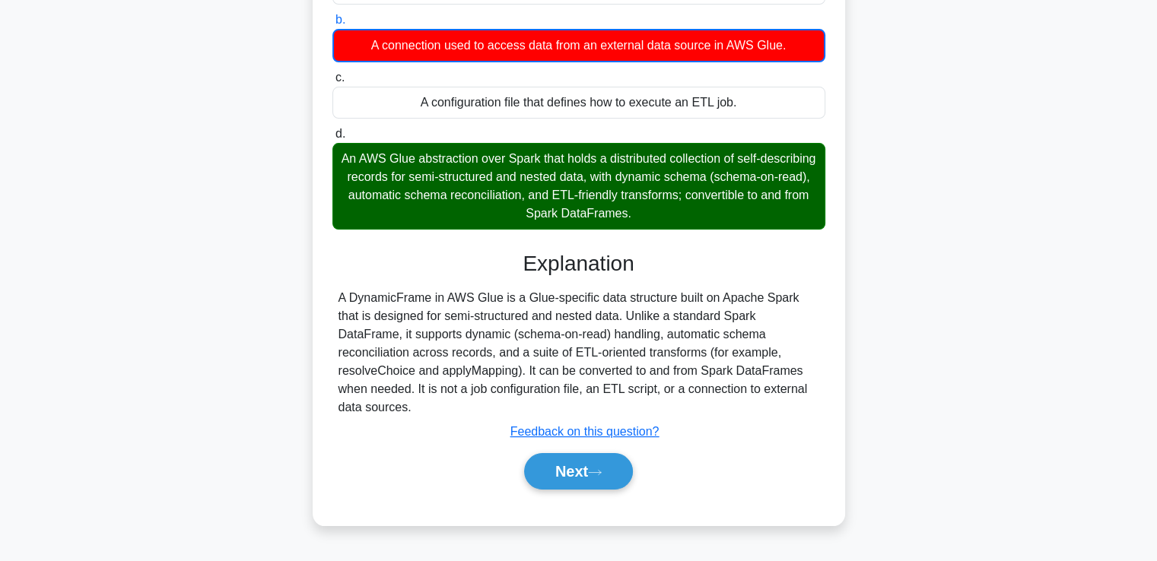
scroll to position [185, 0]
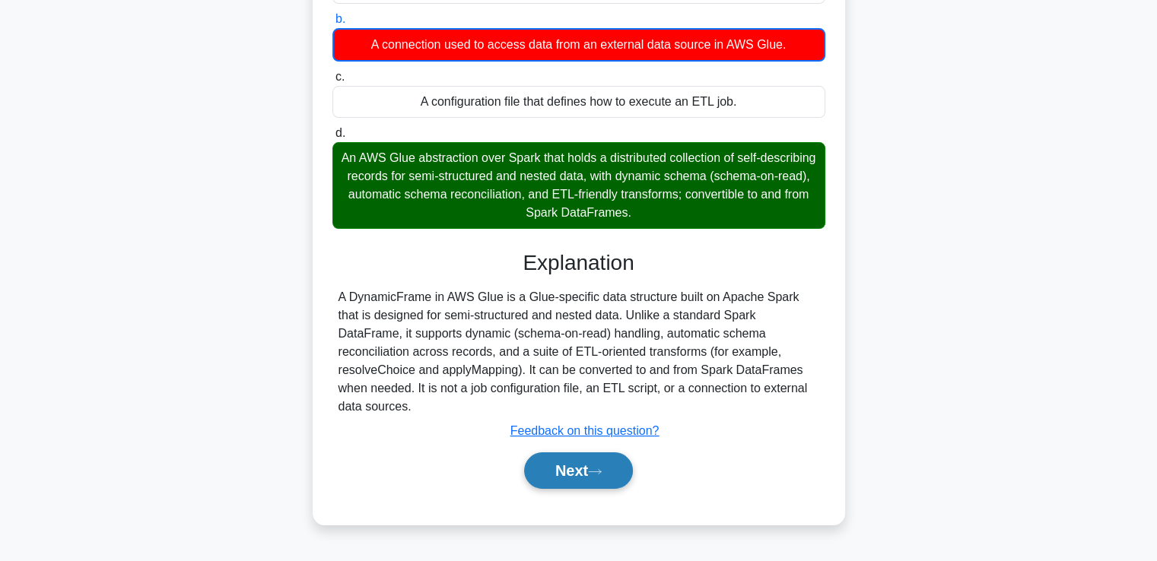
click at [567, 457] on button "Next" at bounding box center [578, 470] width 109 height 37
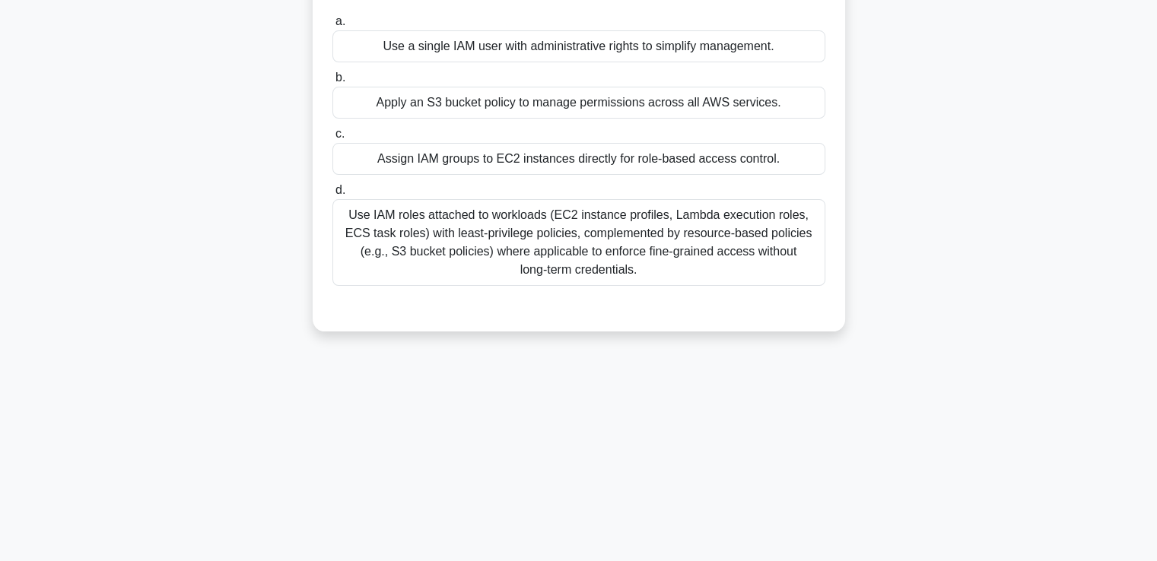
click at [567, 457] on div "0:47 Stop AWS Certified Solutions Architect Beginner 6/10 You are building a mu…" at bounding box center [579, 250] width 1004 height 760
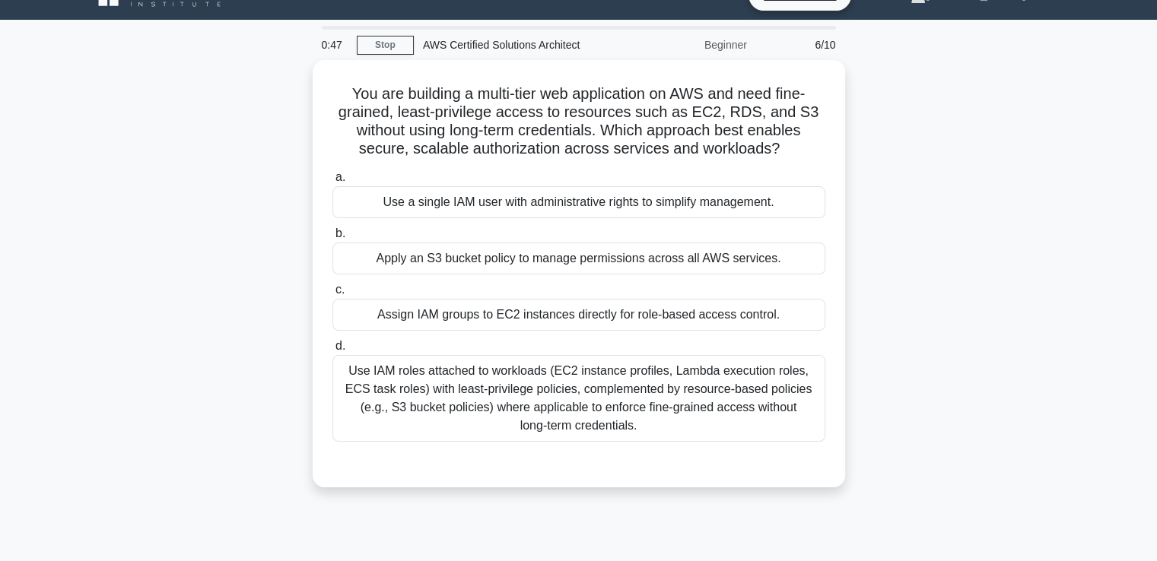
scroll to position [24, 0]
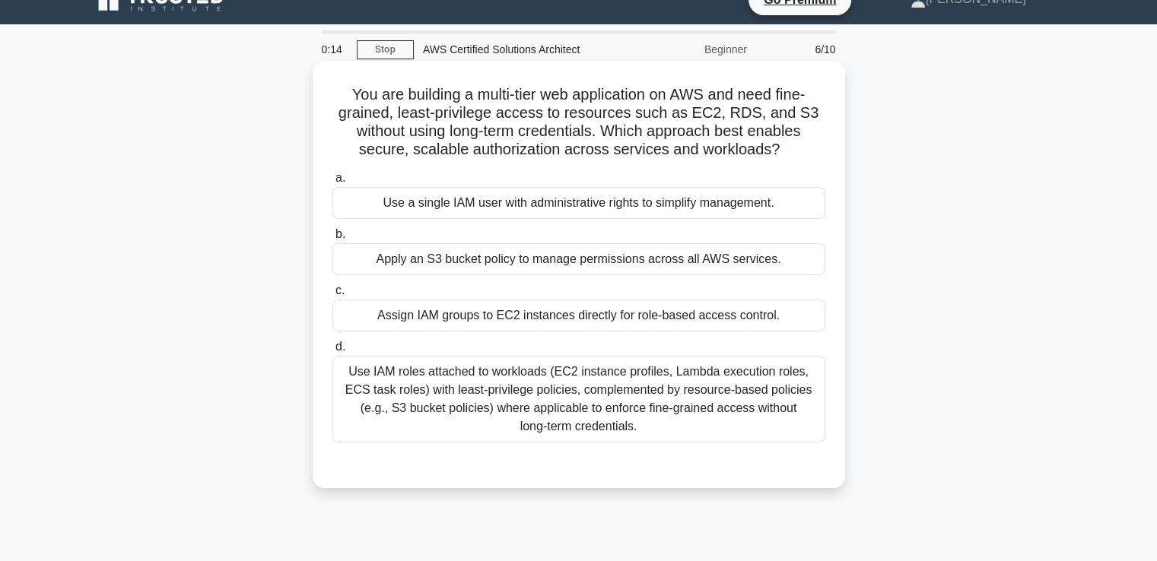
click at [639, 305] on div "Assign IAM groups to EC2 instances directly for role-based access control." at bounding box center [578, 316] width 493 height 32
click at [332, 296] on input "c. Assign IAM groups to EC2 instances directly for role-based access control." at bounding box center [332, 291] width 0 height 10
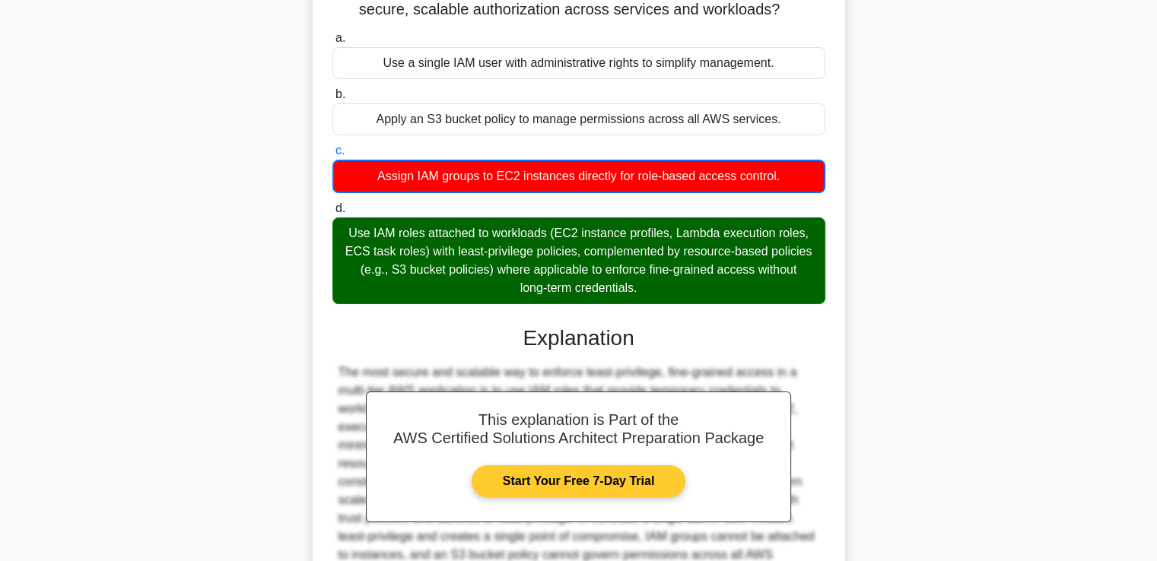
scroll to position [304, 0]
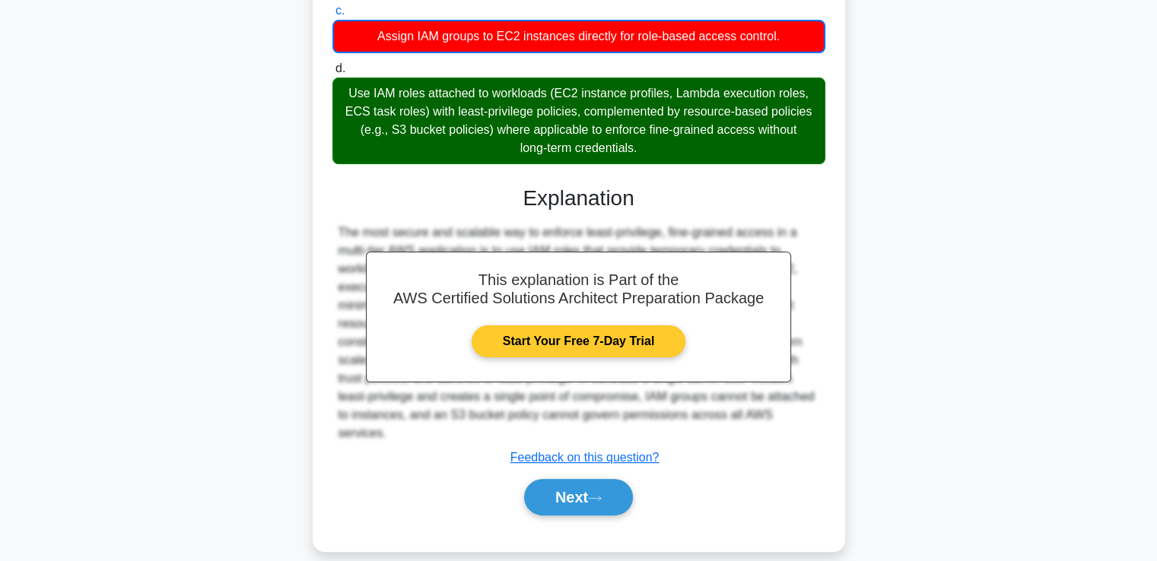
click at [578, 481] on button "Next" at bounding box center [578, 497] width 109 height 37
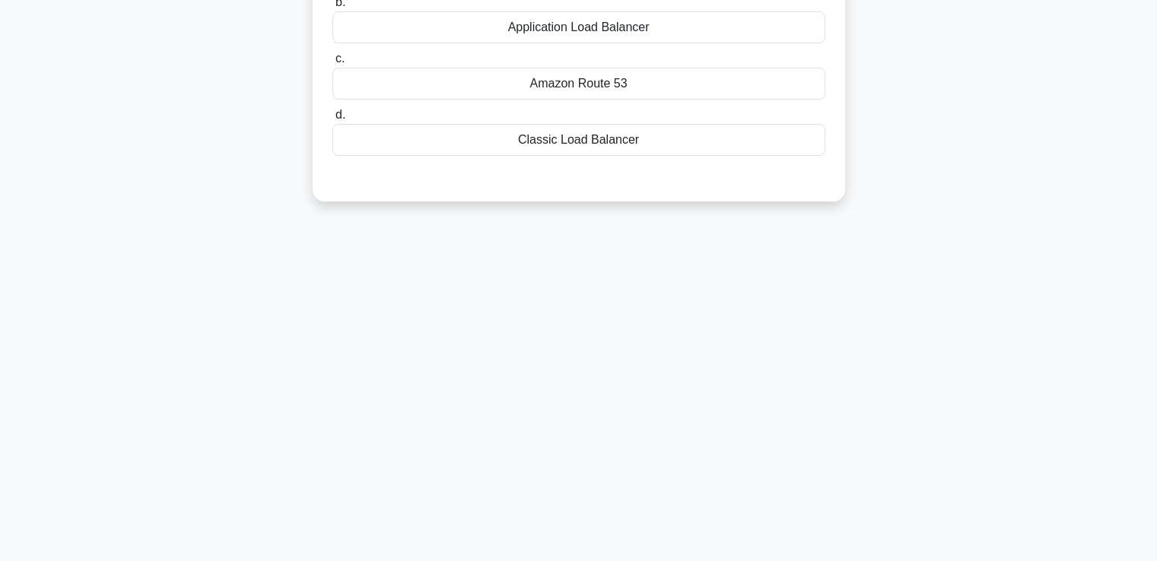
scroll to position [0, 0]
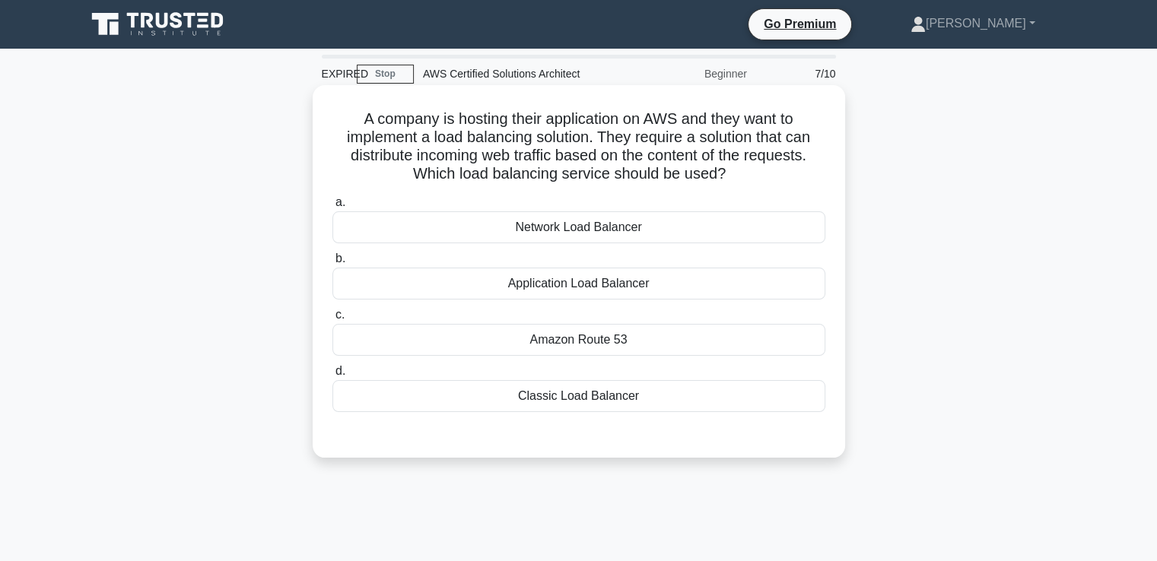
click at [576, 281] on div "Application Load Balancer" at bounding box center [578, 284] width 493 height 32
click at [332, 264] on input "b. Application Load Balancer" at bounding box center [332, 259] width 0 height 10
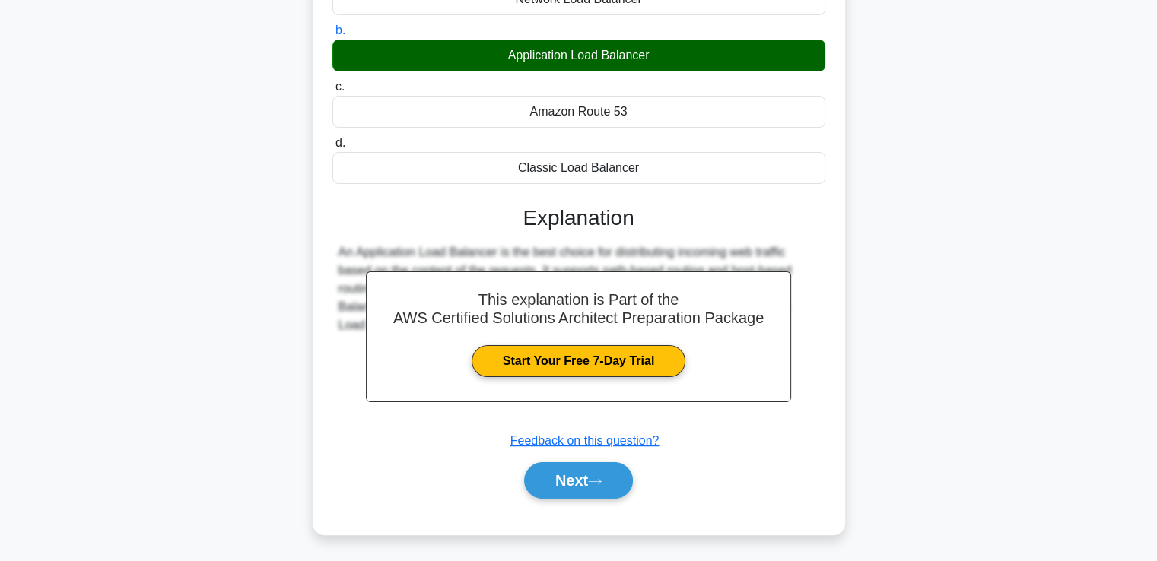
scroll to position [261, 0]
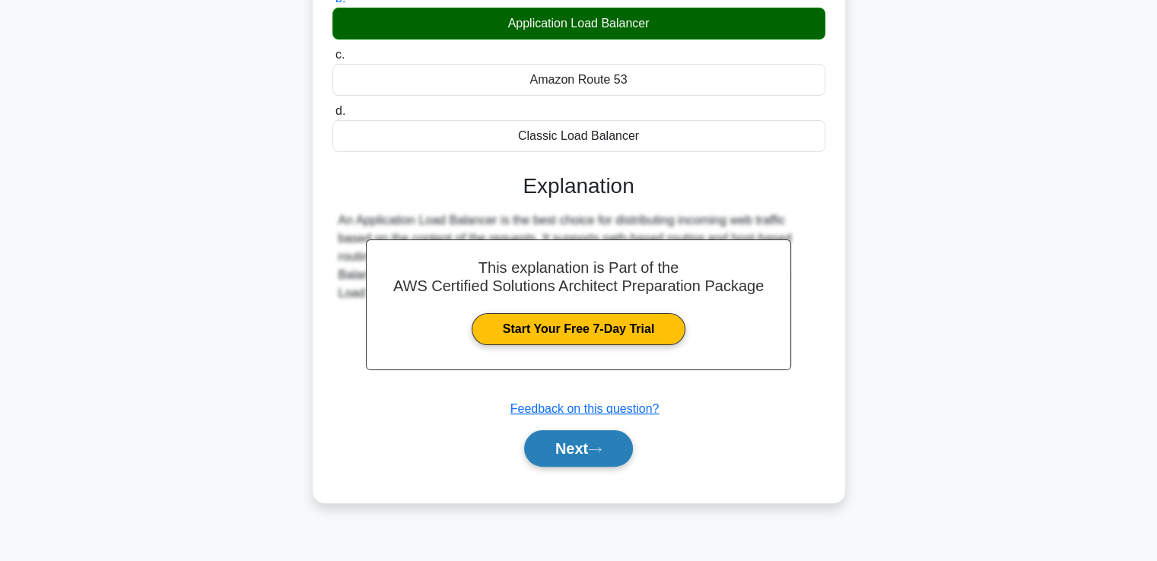
drag, startPoint x: 574, startPoint y: 468, endPoint x: 574, endPoint y: 453, distance: 14.4
click at [574, 453] on div "Next" at bounding box center [578, 448] width 493 height 49
click at [574, 453] on button "Next" at bounding box center [578, 448] width 109 height 37
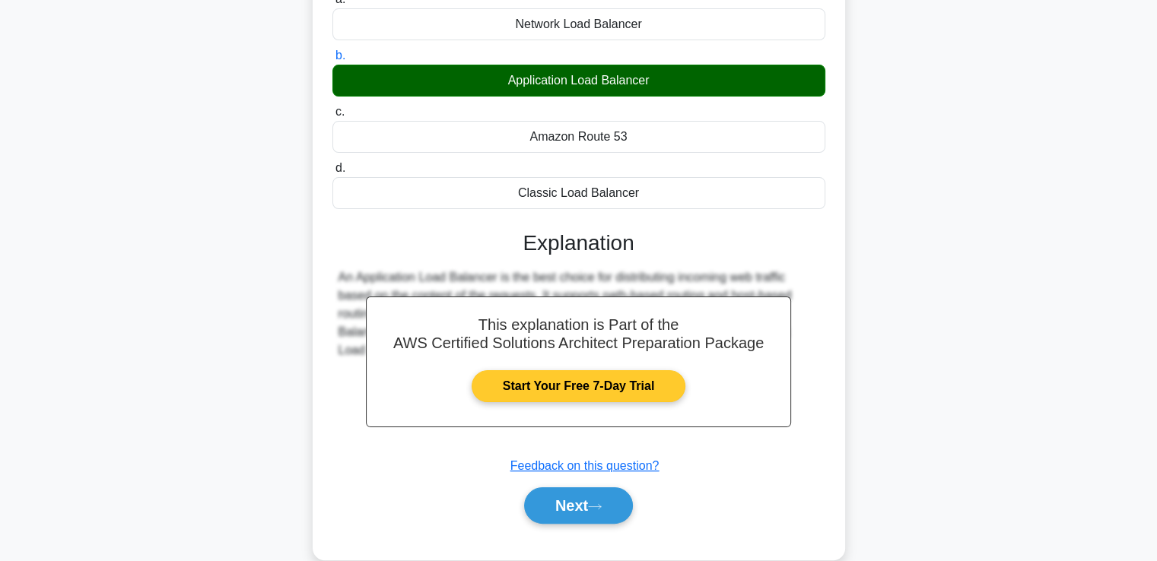
scroll to position [208, 0]
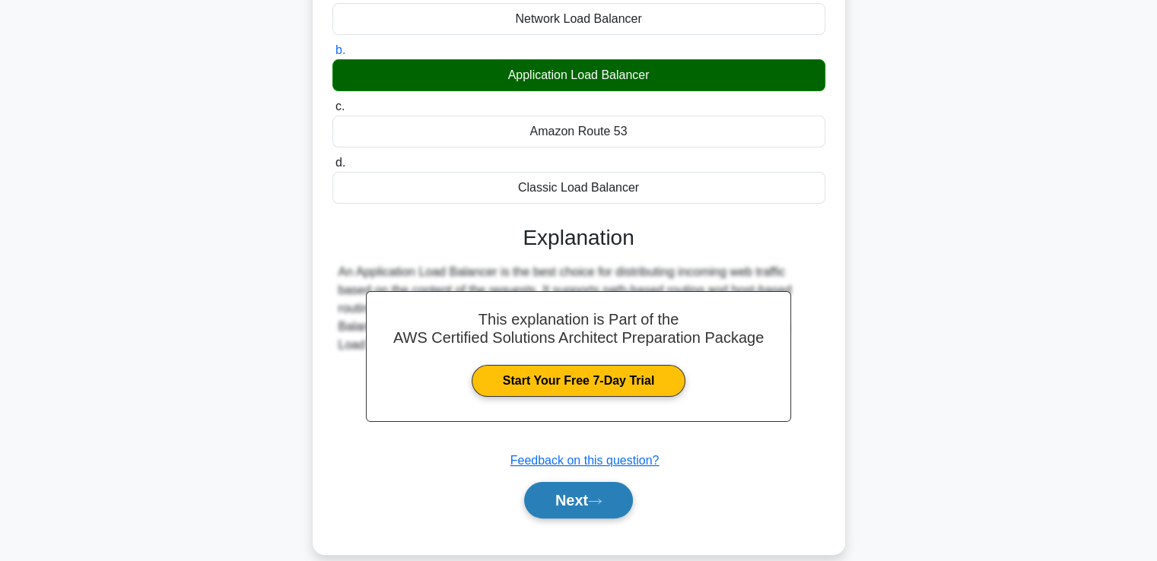
click at [586, 506] on button "Next" at bounding box center [578, 500] width 109 height 37
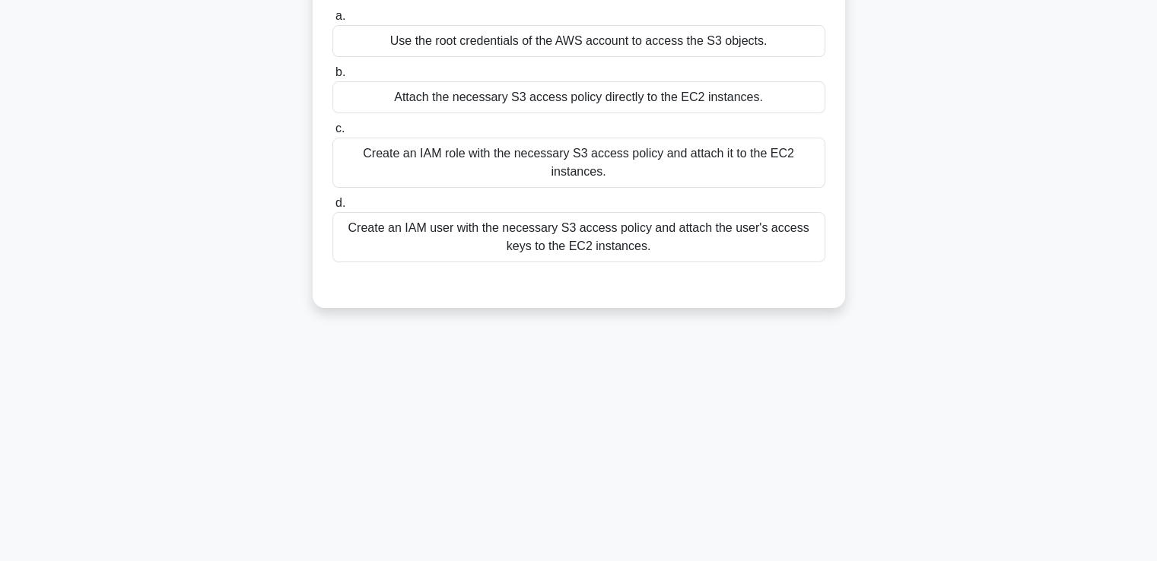
scroll to position [0, 0]
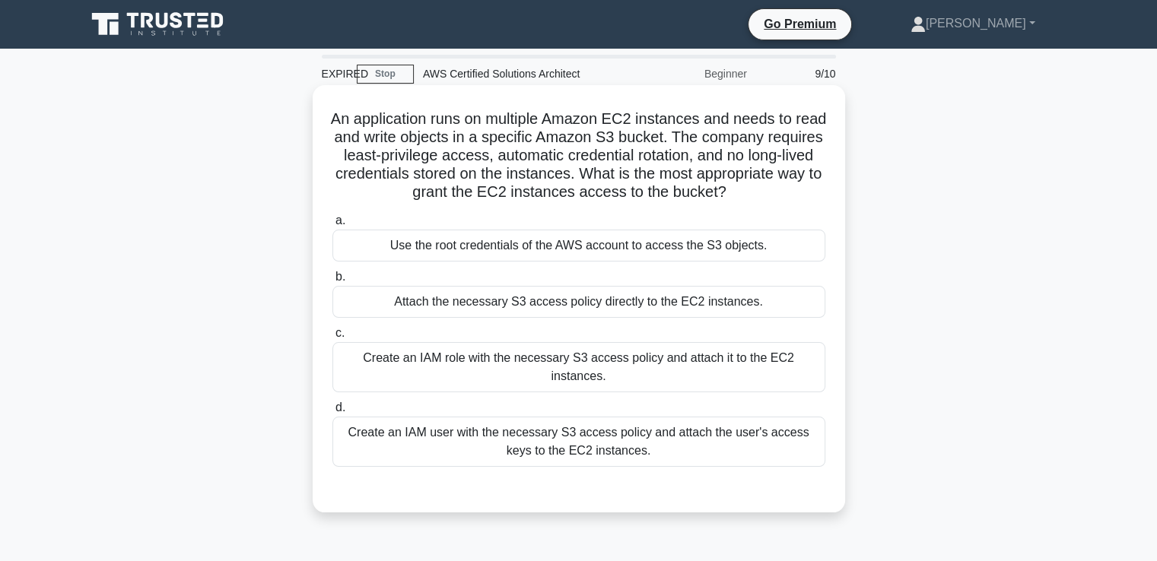
click at [570, 431] on div "Create an IAM user with the necessary S3 access policy and attach the user's ac…" at bounding box center [578, 442] width 493 height 50
click at [332, 413] on input "d. Create an IAM user with the necessary S3 access policy and attach the user's…" at bounding box center [332, 408] width 0 height 10
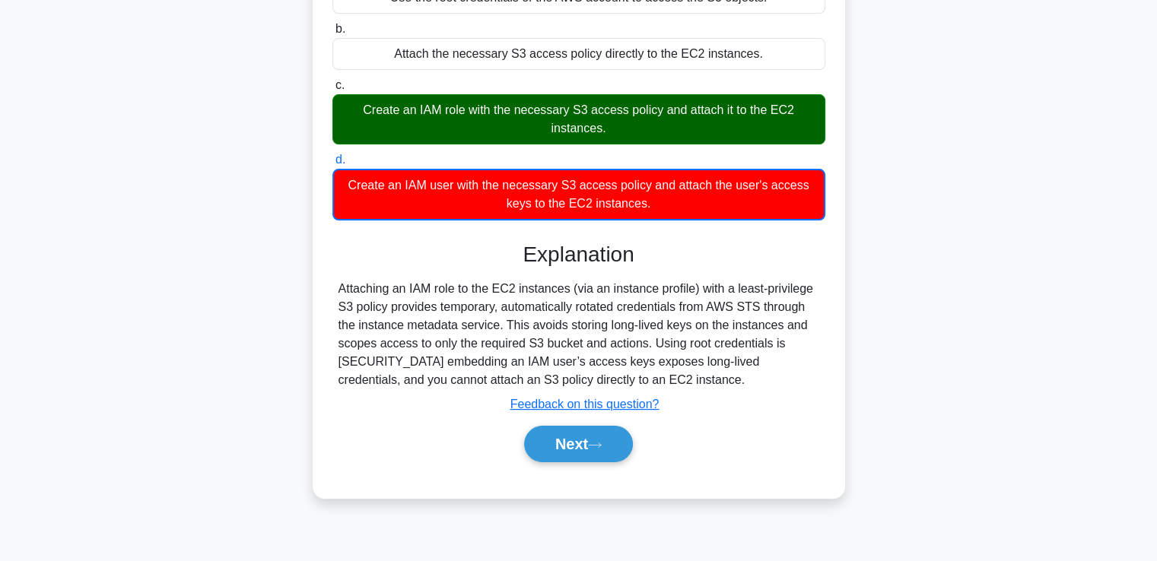
scroll to position [261, 0]
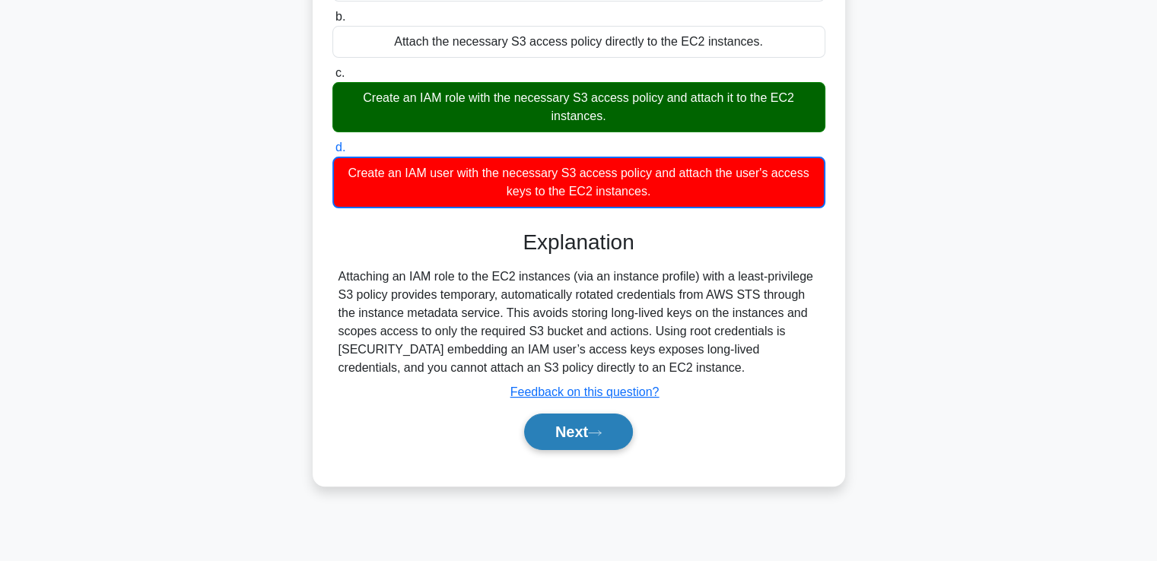
click at [604, 419] on button "Next" at bounding box center [578, 432] width 109 height 37
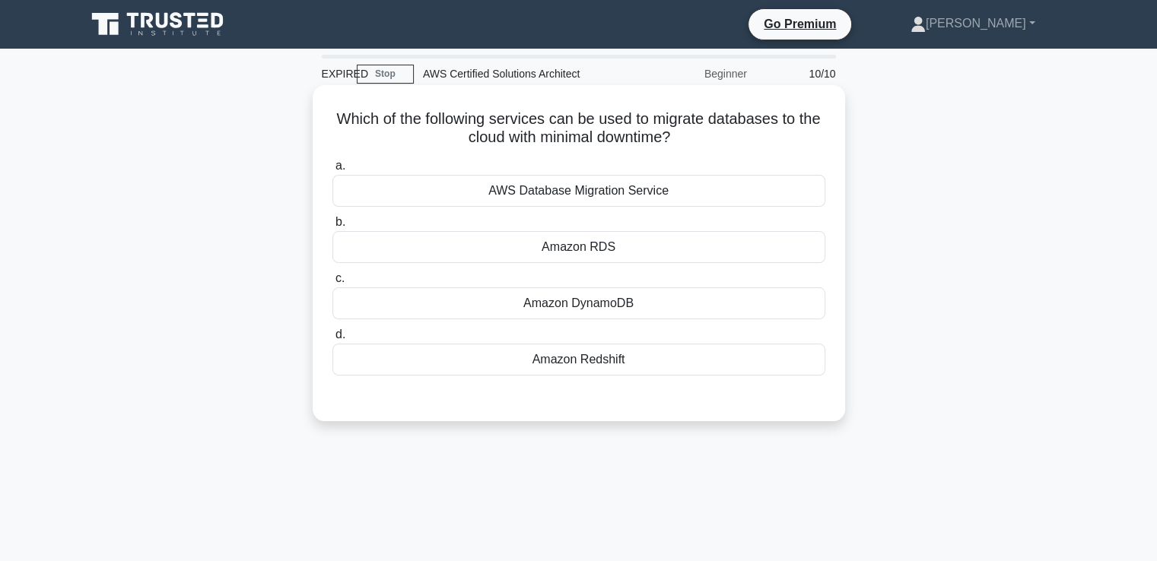
click at [589, 313] on div "Amazon DynamoDB" at bounding box center [578, 303] width 493 height 32
click at [332, 284] on input "c. Amazon DynamoDB" at bounding box center [332, 279] width 0 height 10
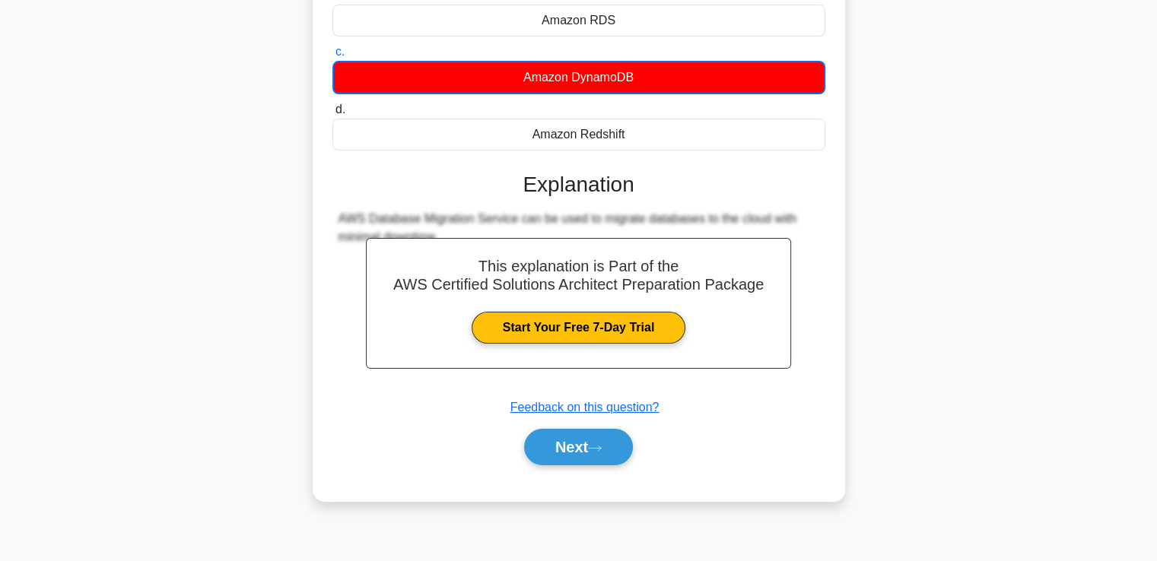
scroll to position [261, 0]
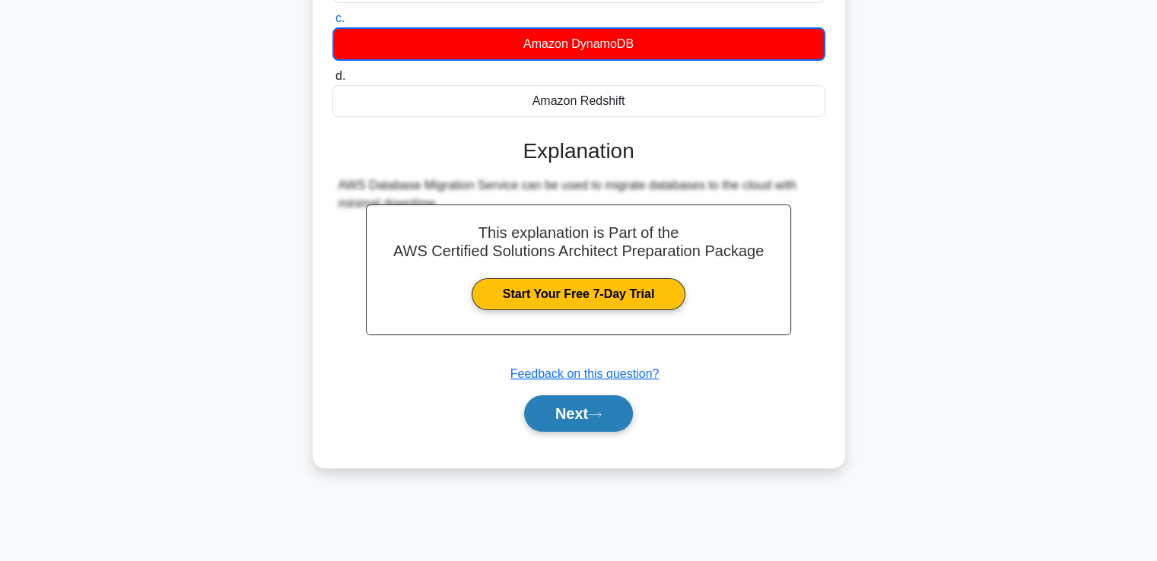
click at [567, 405] on button "Next" at bounding box center [578, 413] width 109 height 37
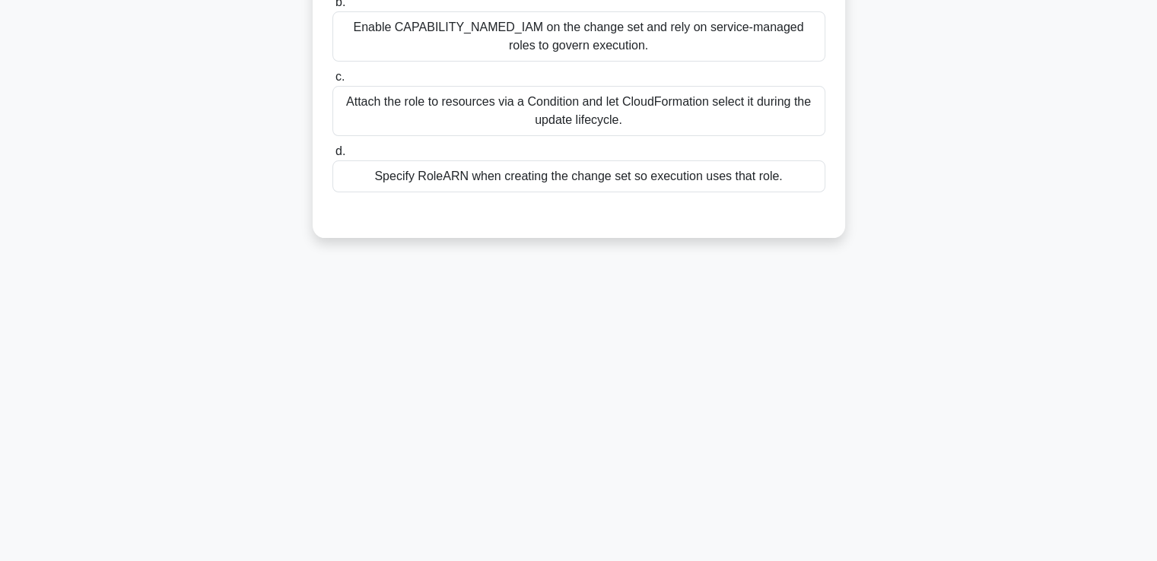
scroll to position [0, 0]
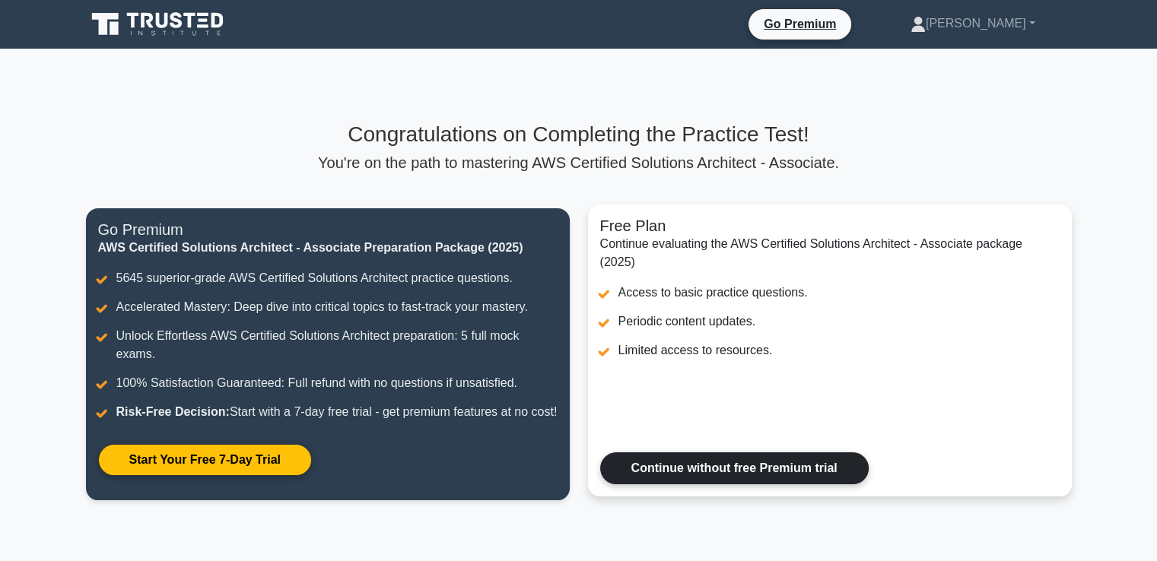
click at [815, 484] on link "Continue without free Premium trial" at bounding box center [734, 468] width 268 height 32
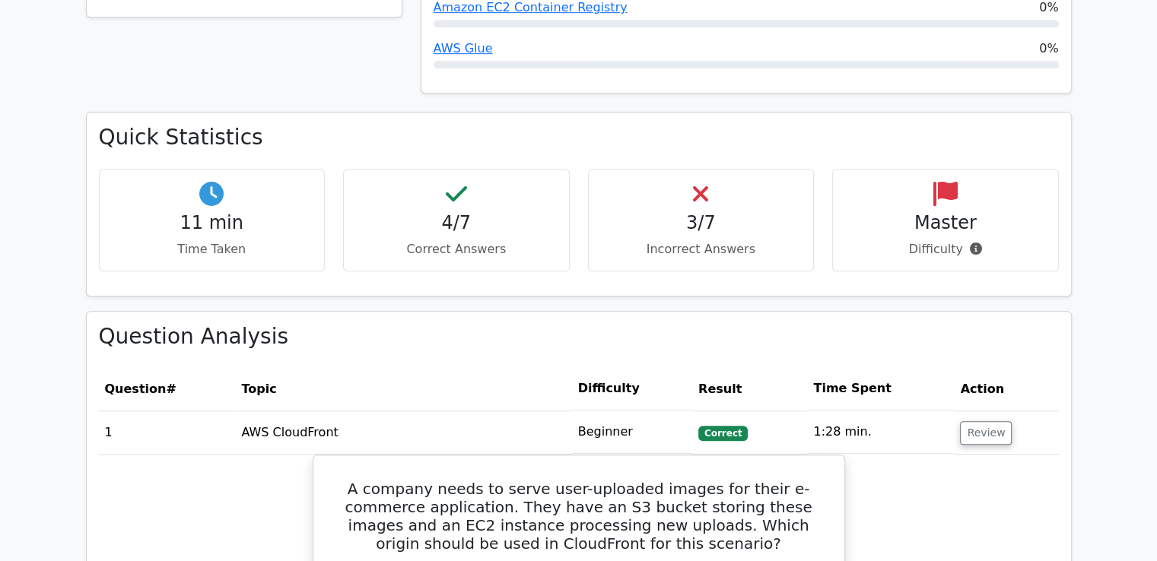
scroll to position [848, 0]
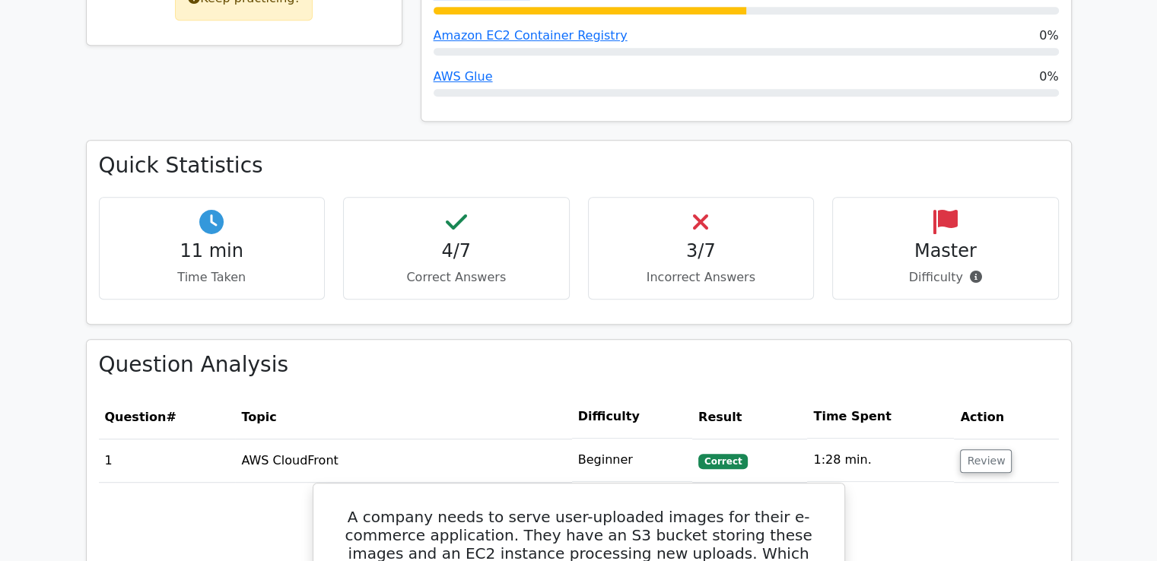
drag, startPoint x: 623, startPoint y: 424, endPoint x: 624, endPoint y: 434, distance: 10.7
click at [624, 439] on td "Beginner" at bounding box center [632, 460] width 120 height 43
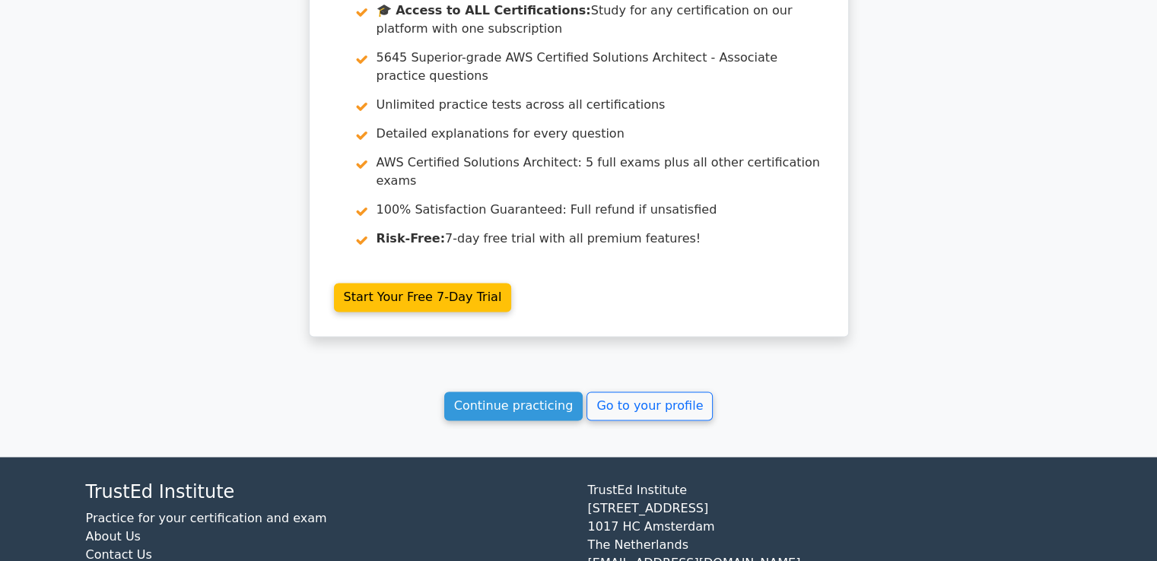
scroll to position [2316, 0]
